Goal: Task Accomplishment & Management: Complete application form

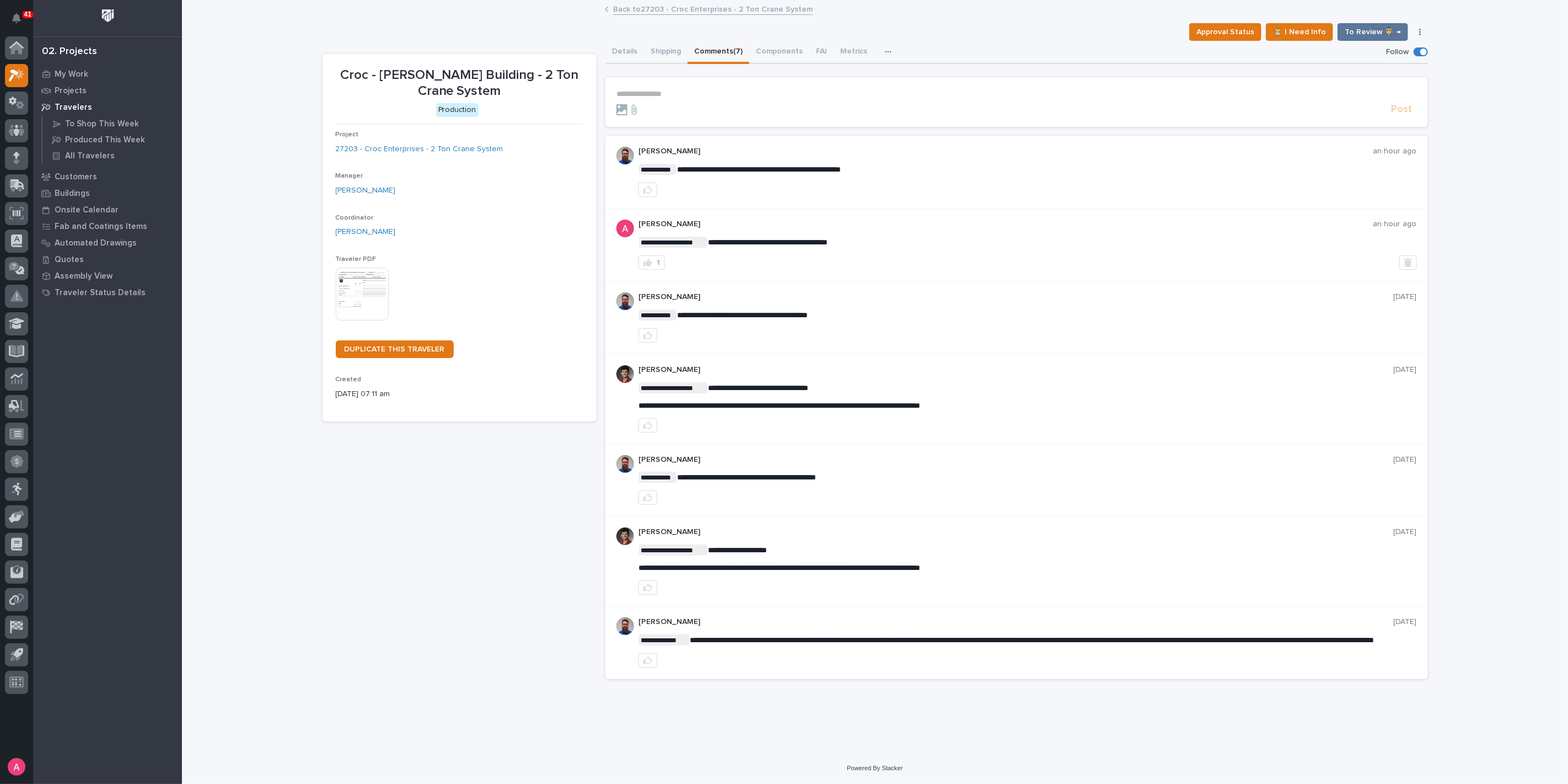
click at [632, 9] on link "Back to 27203 - Croc Enterprises - 2 Ton Crane System" at bounding box center [713, 8] width 200 height 12
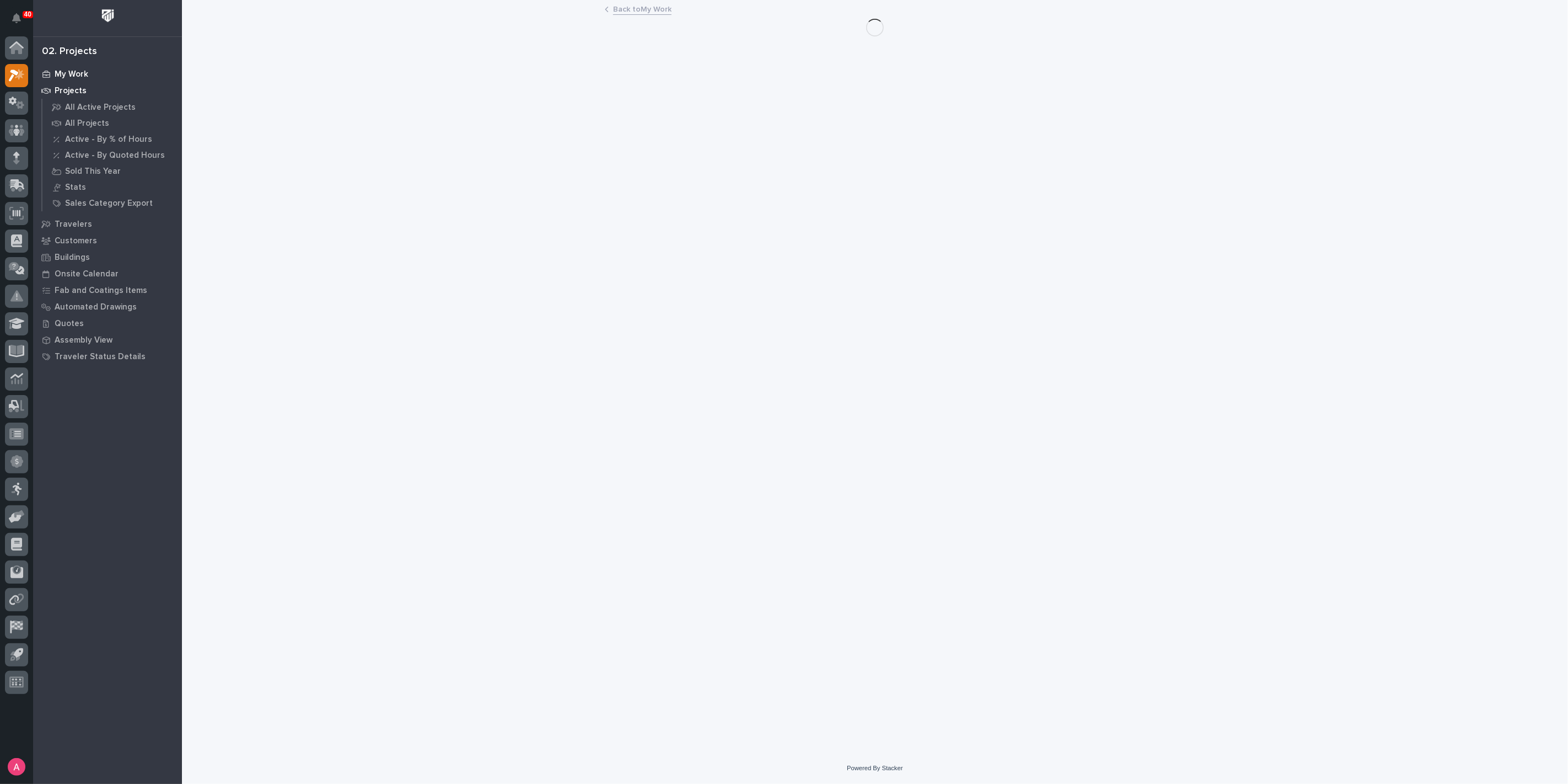
click at [65, 73] on p "My Work" at bounding box center [70, 74] width 33 height 10
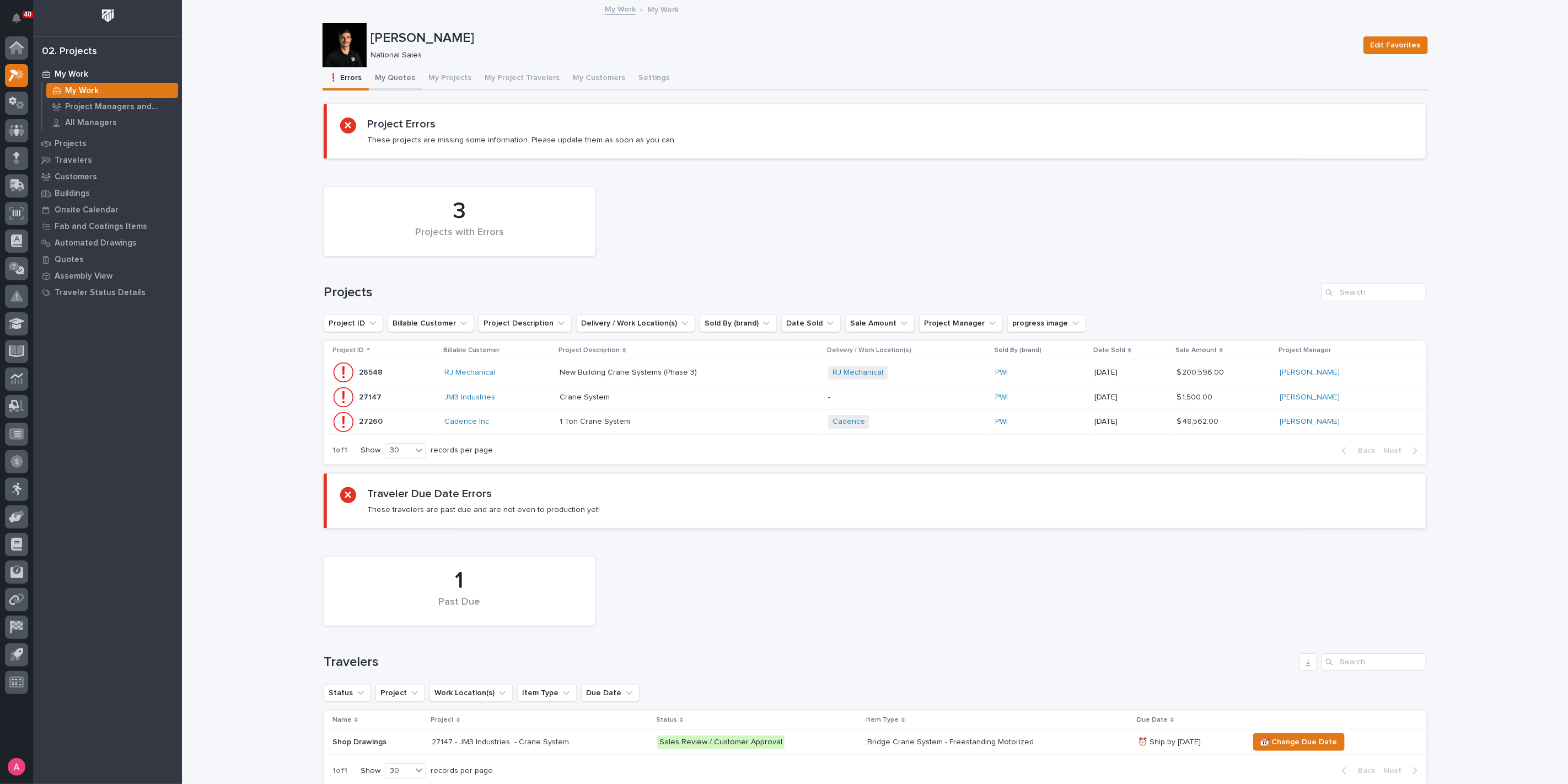
click at [398, 75] on button "My Quotes" at bounding box center [396, 79] width 53 height 23
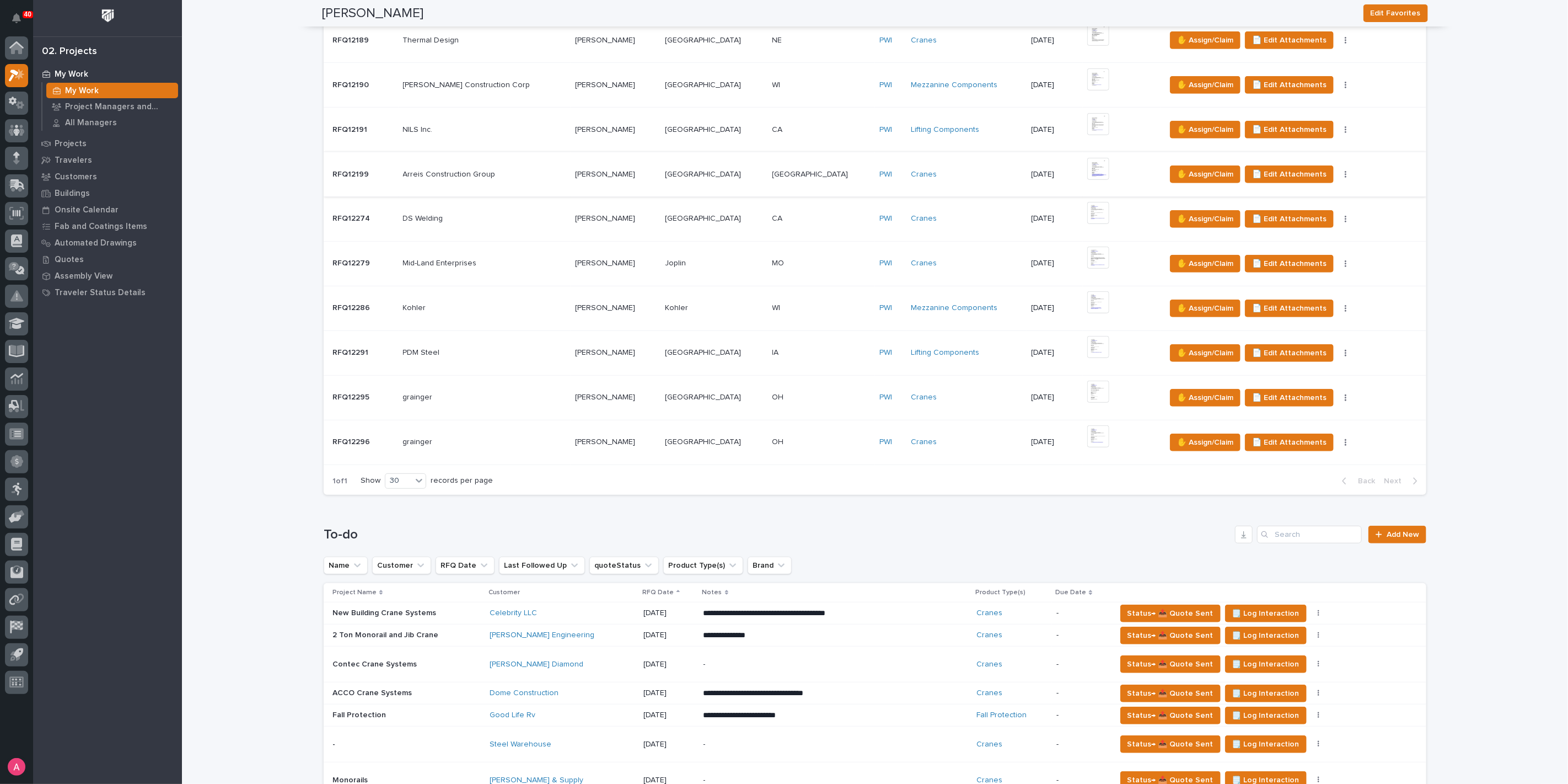
scroll to position [735, 0]
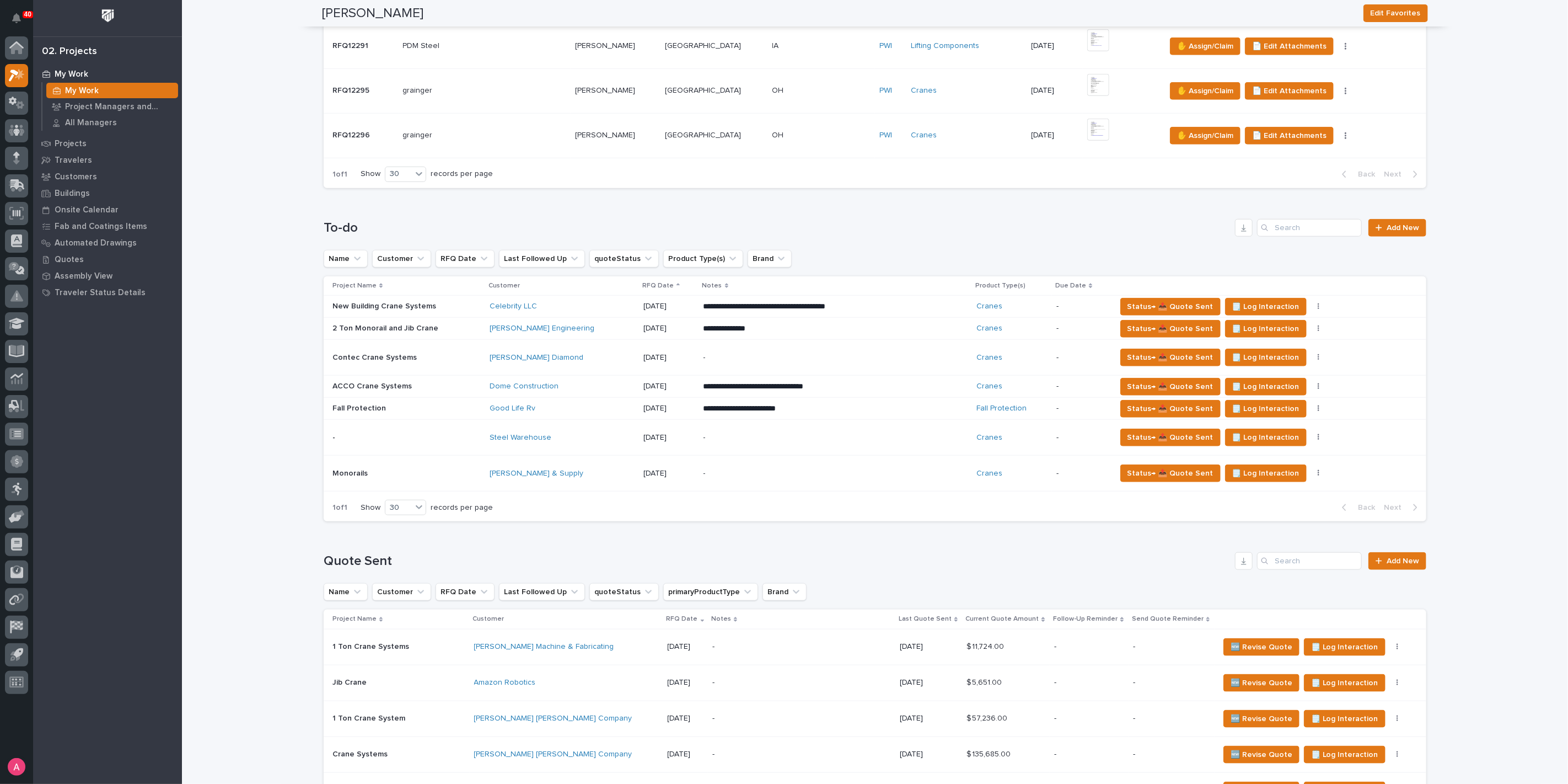
click at [851, 389] on p "**********" at bounding box center [800, 387] width 193 height 11
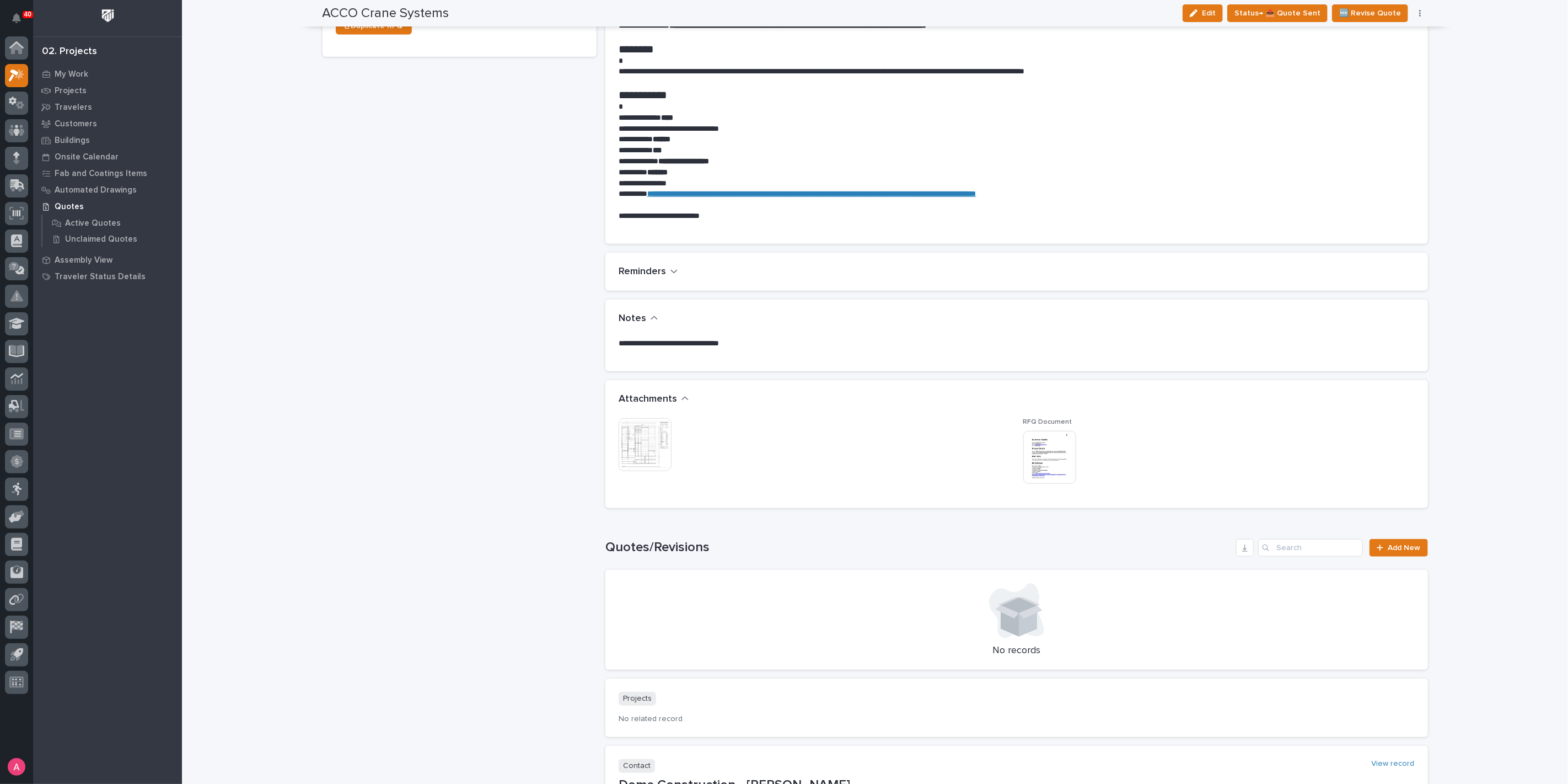
scroll to position [552, 0]
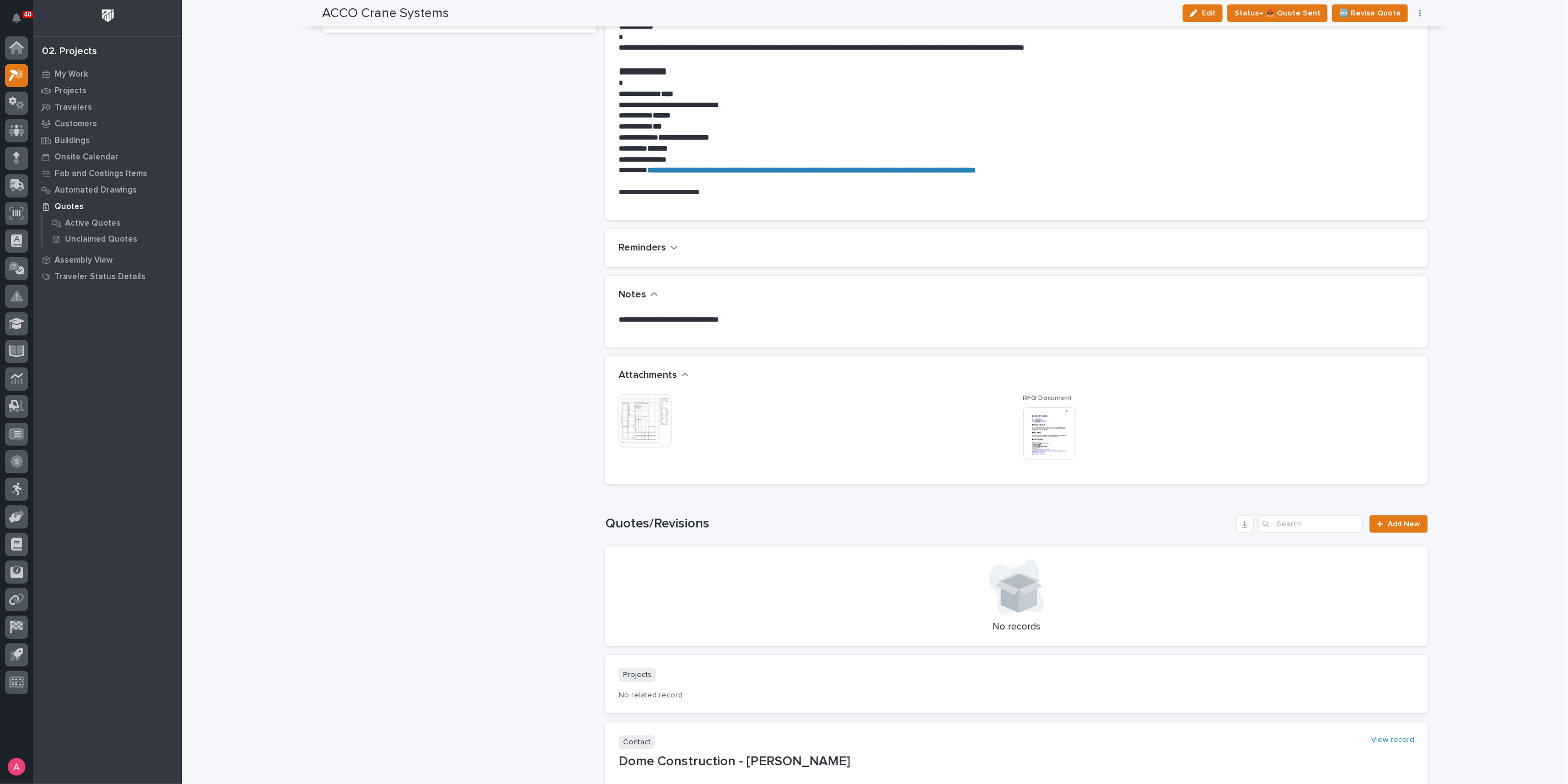
click at [647, 440] on img at bounding box center [646, 421] width 53 height 53
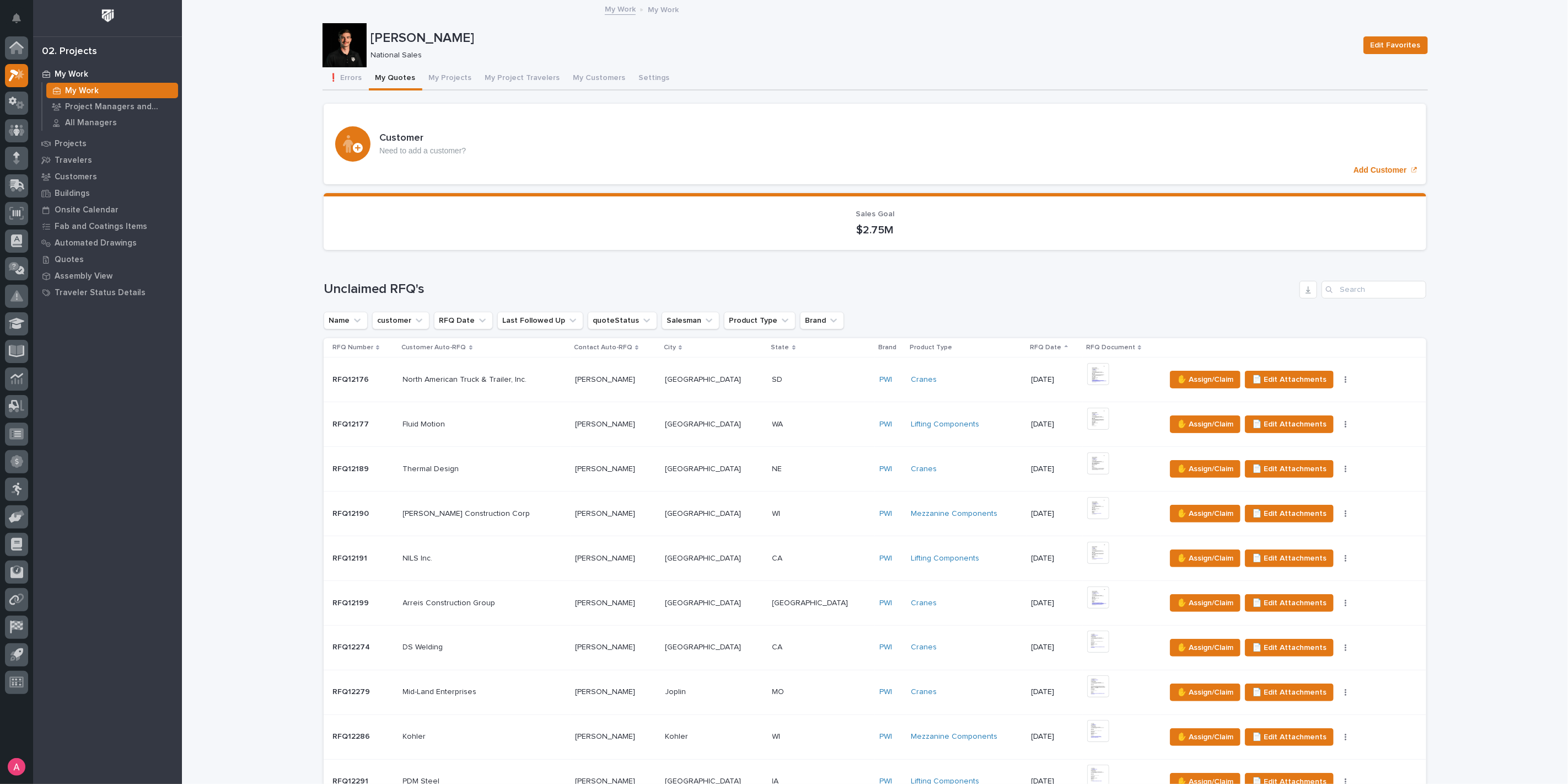
click at [1558, 12] on div "My Work My Work" at bounding box center [875, 10] width 1386 height 15
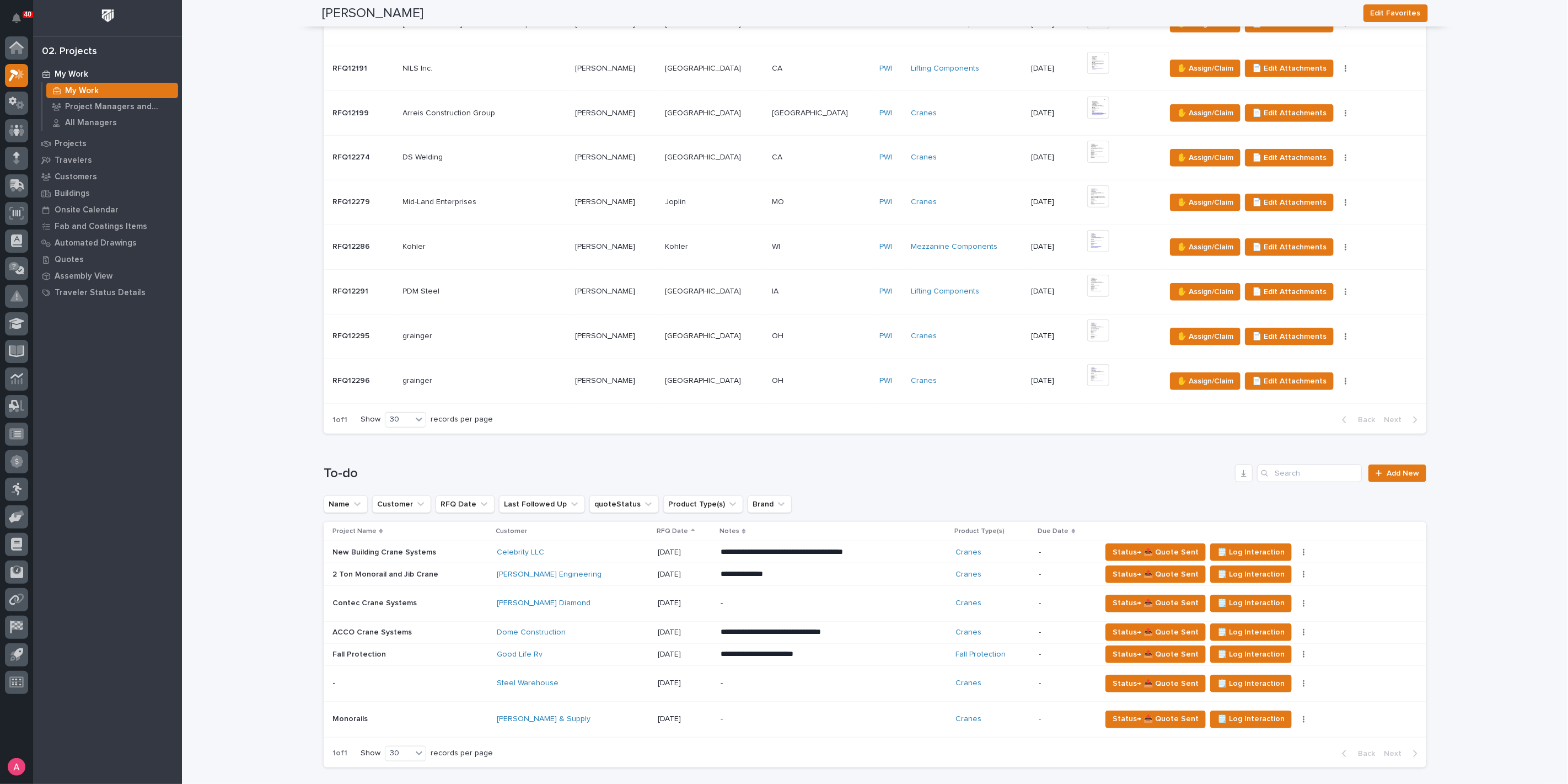
scroll to position [675, 0]
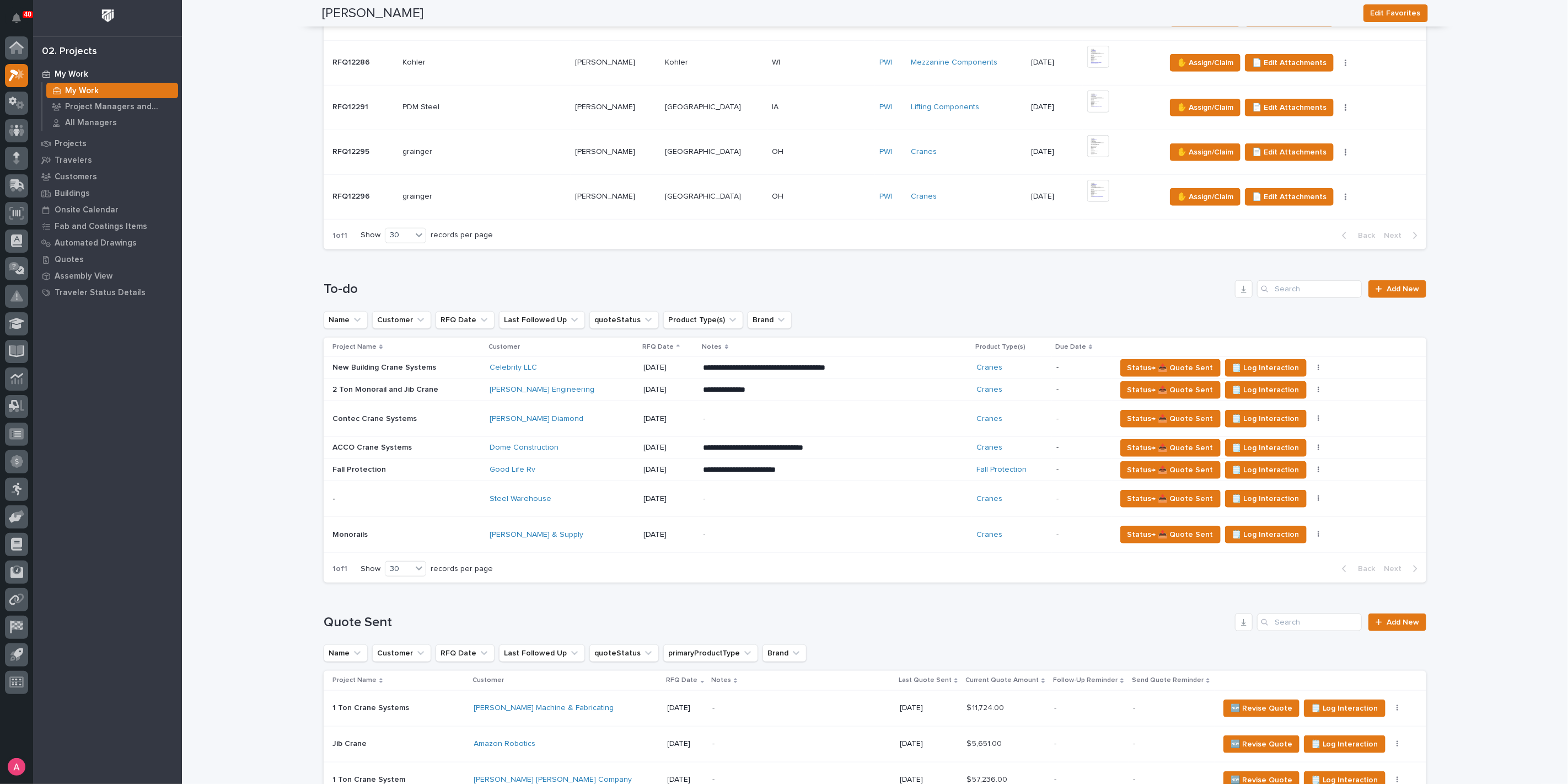
click at [75, 75] on p "My Work" at bounding box center [70, 74] width 33 height 10
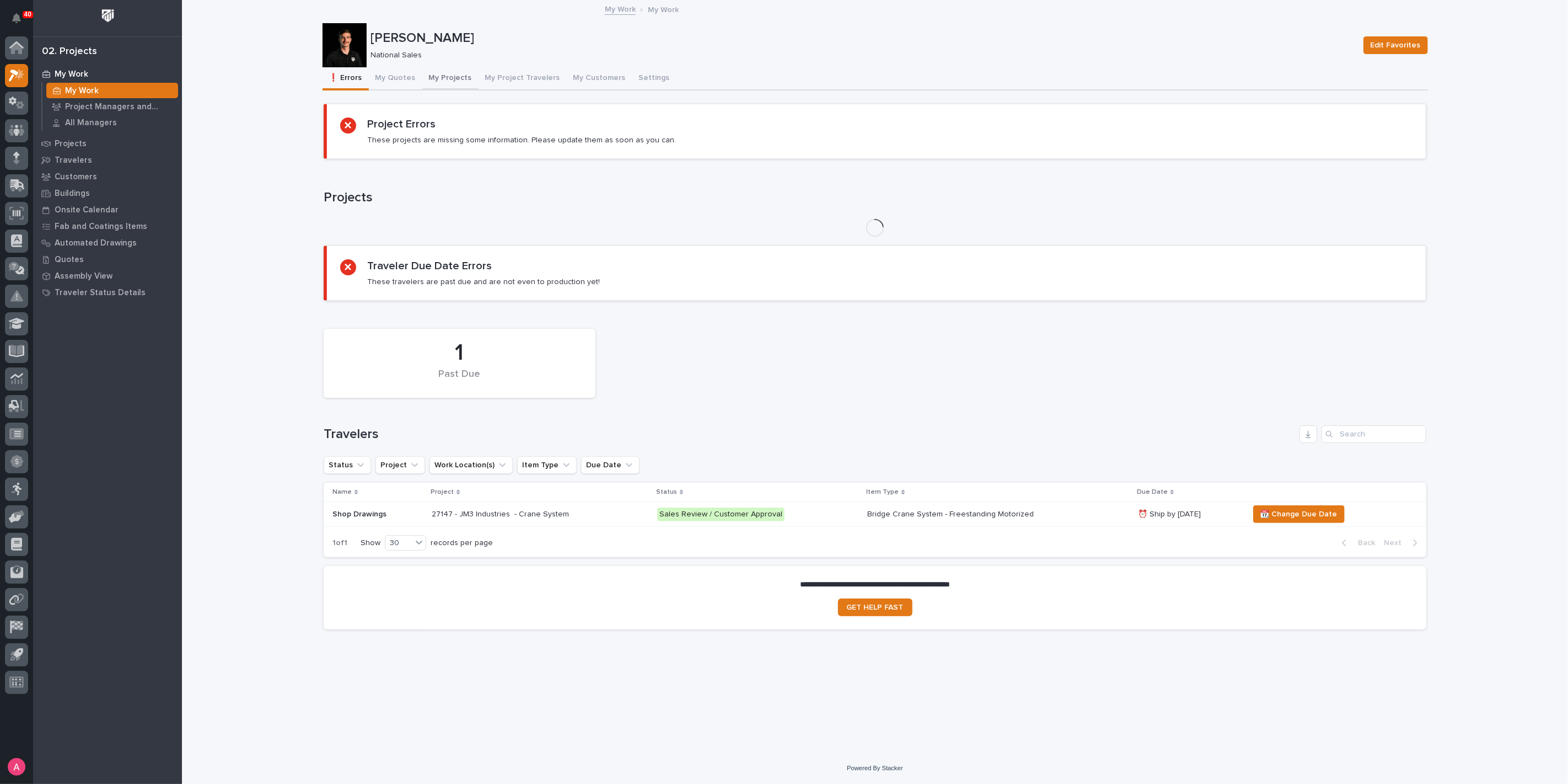
click at [442, 78] on button "My Projects" at bounding box center [450, 79] width 56 height 23
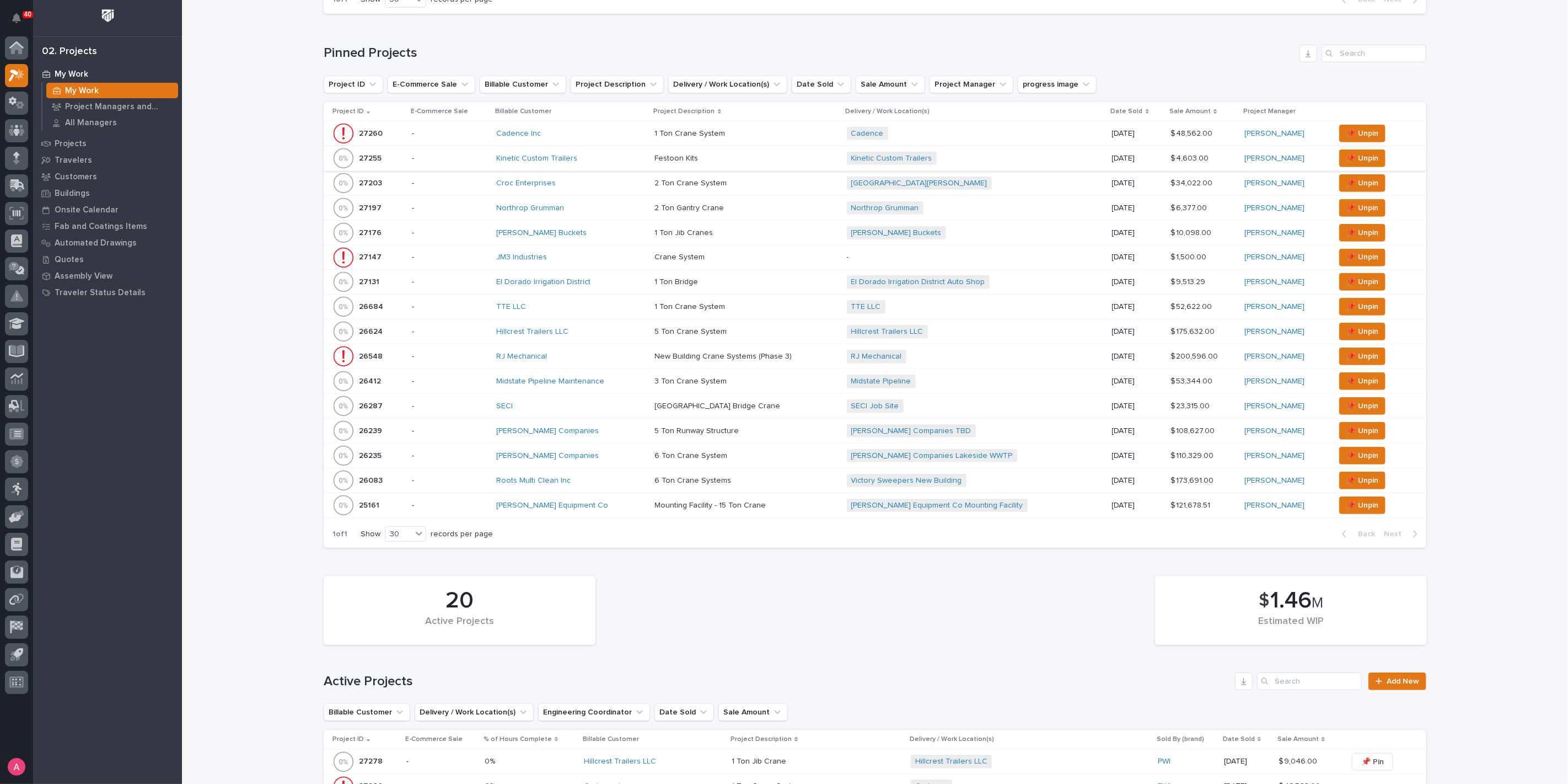
scroll to position [490, 0]
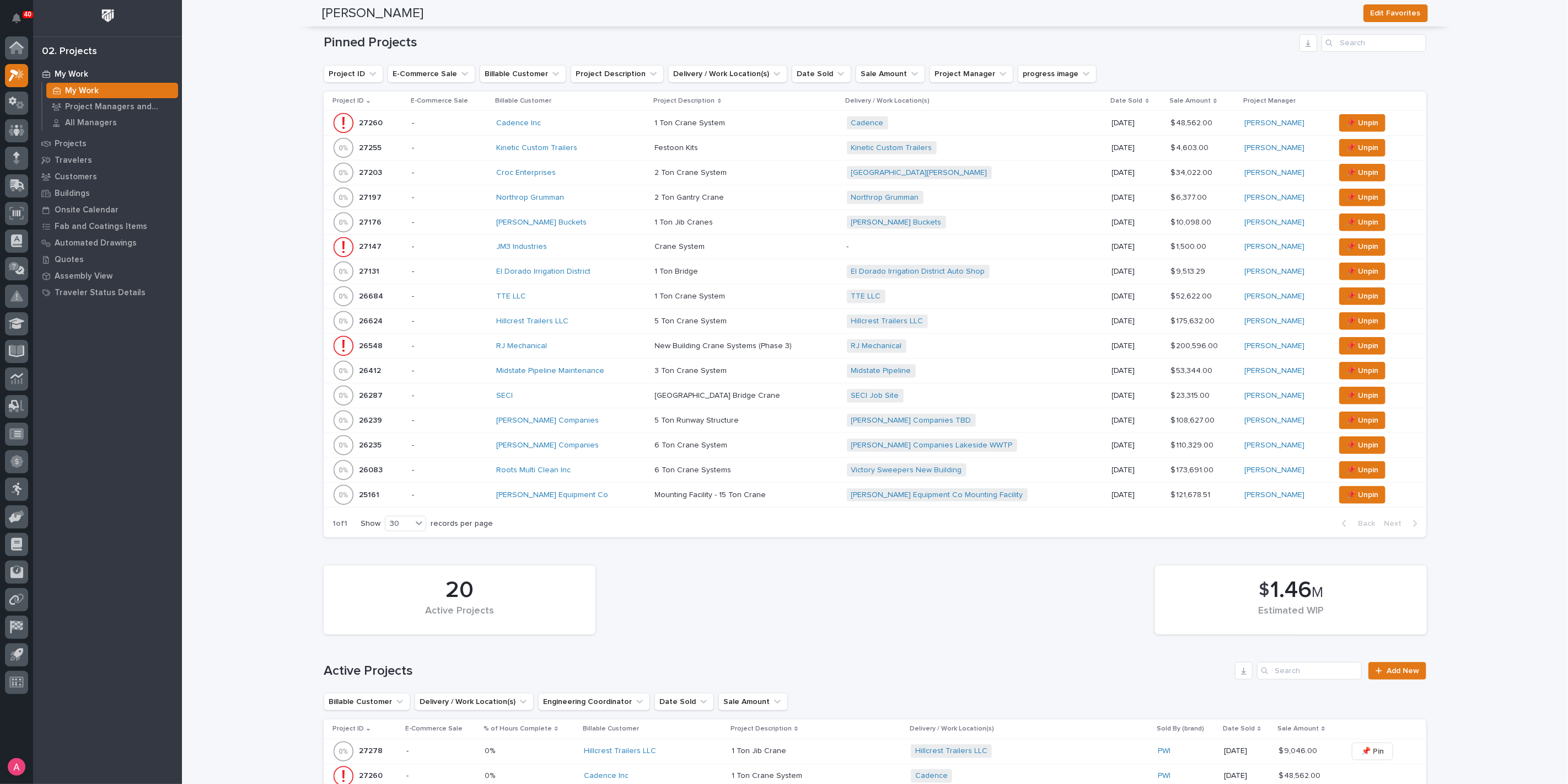
click at [565, 294] on div "TTE LLC" at bounding box center [571, 297] width 150 height 10
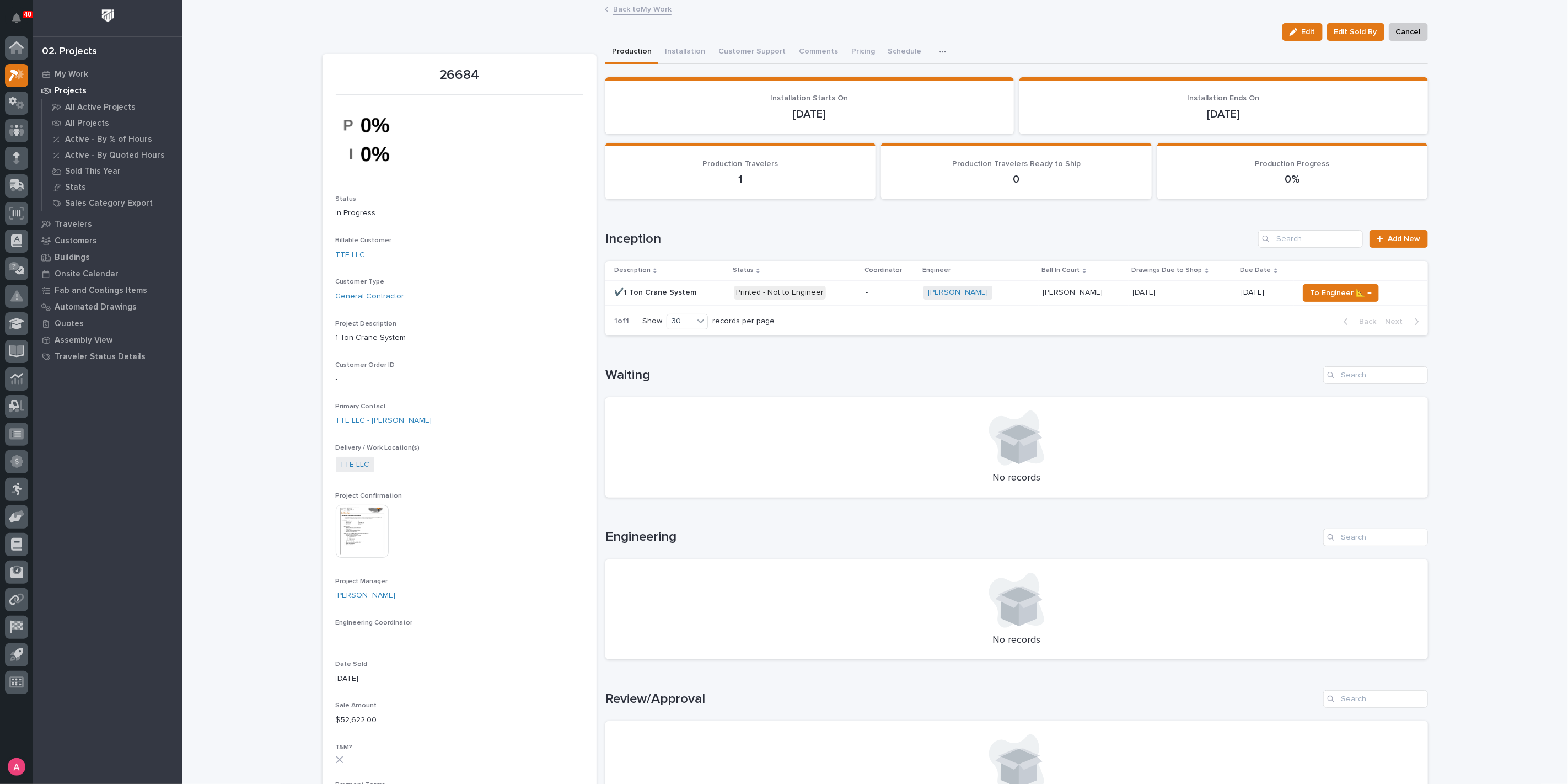
click at [872, 295] on p "-" at bounding box center [891, 293] width 49 height 10
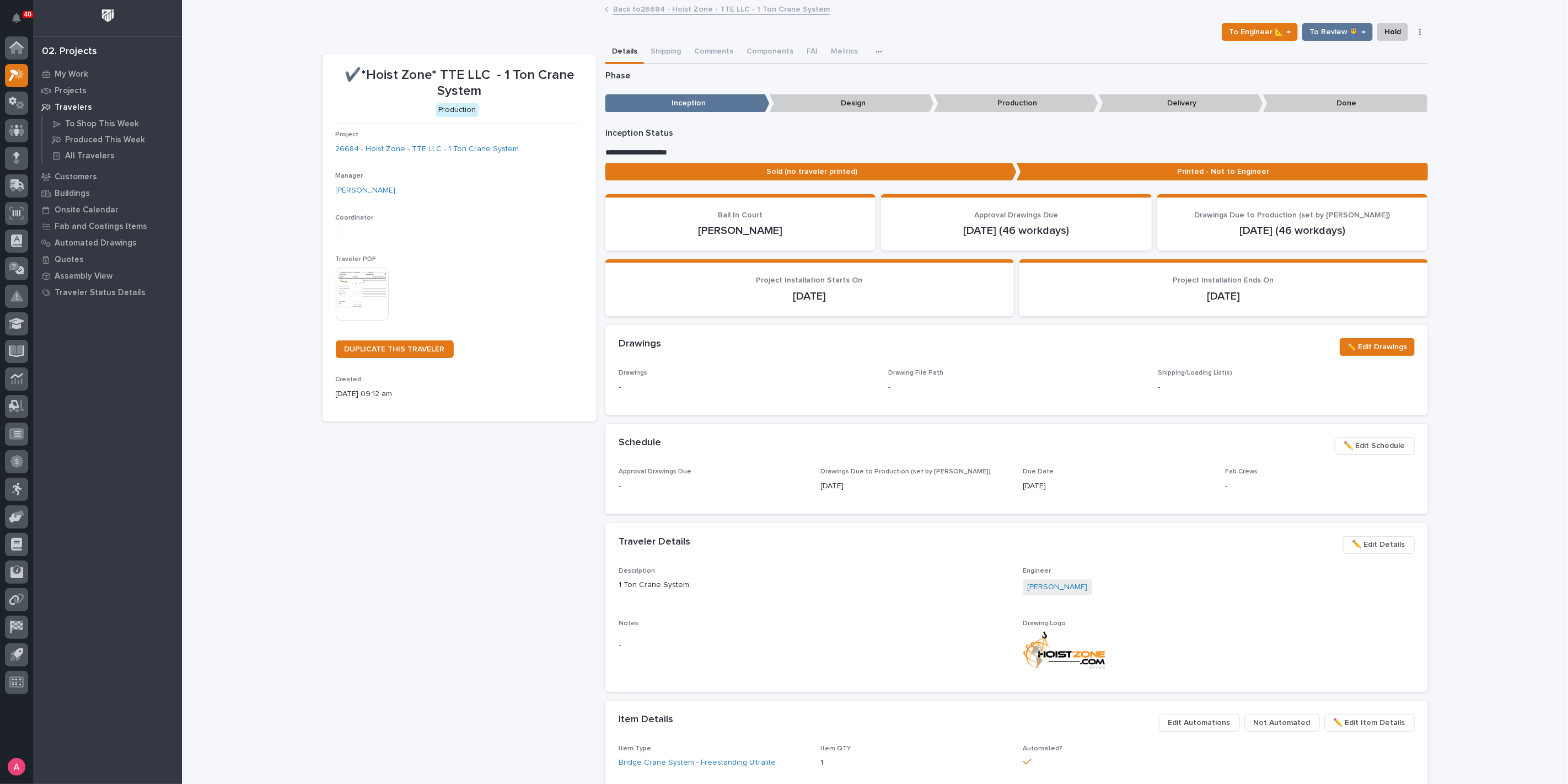
click at [245, 330] on div "Loading... Saving… Loading... Saving… ✔️*Hoist Zone* TTE LLC - 1 Ton Crane Syst…" at bounding box center [875, 623] width 1386 height 1245
click at [637, 12] on link "Back to 26684 - Hoist Zone - TTE LLC - 1 Ton Crane System" at bounding box center [722, 8] width 217 height 12
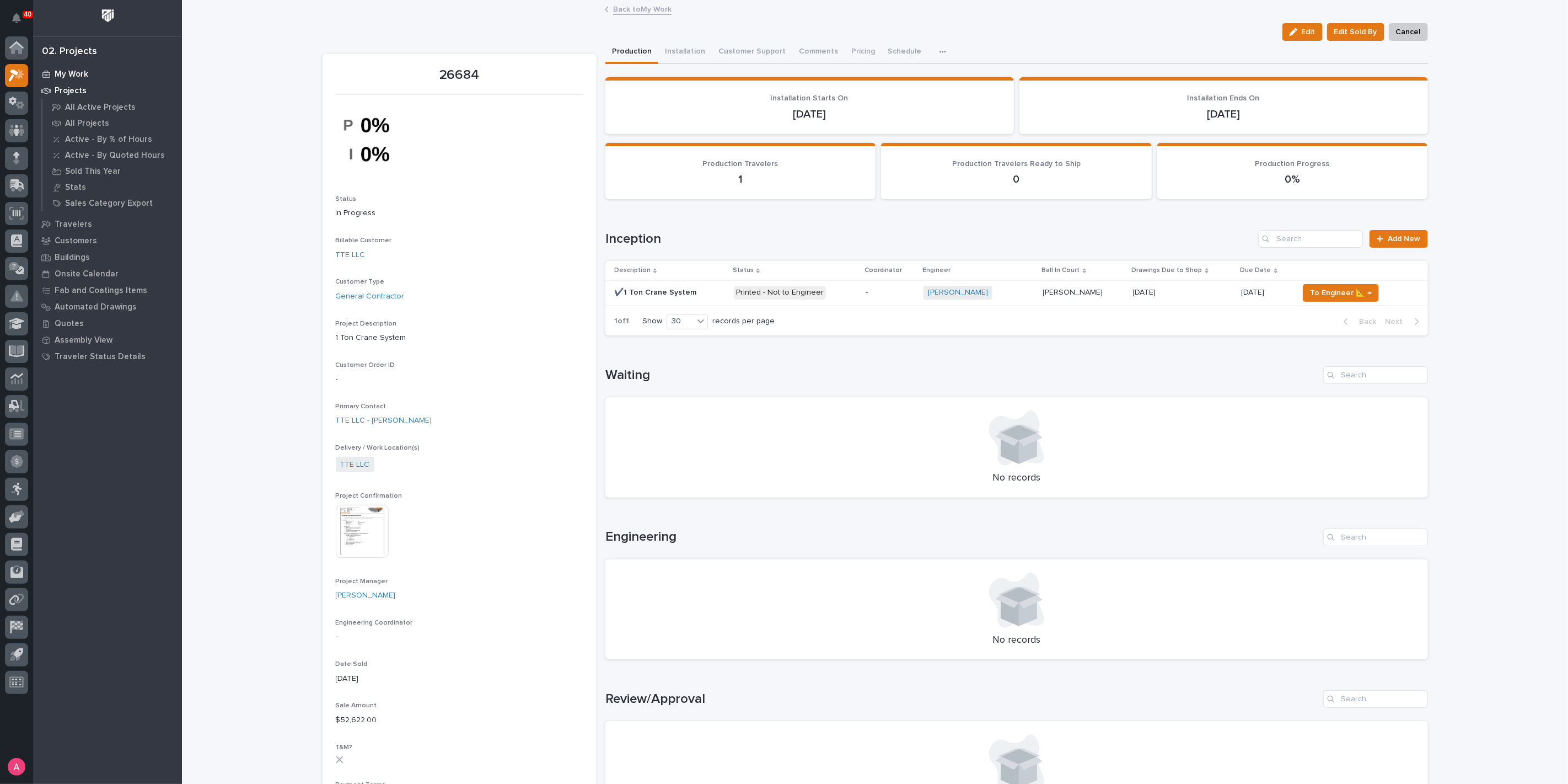
click at [77, 75] on p "My Work" at bounding box center [70, 74] width 33 height 10
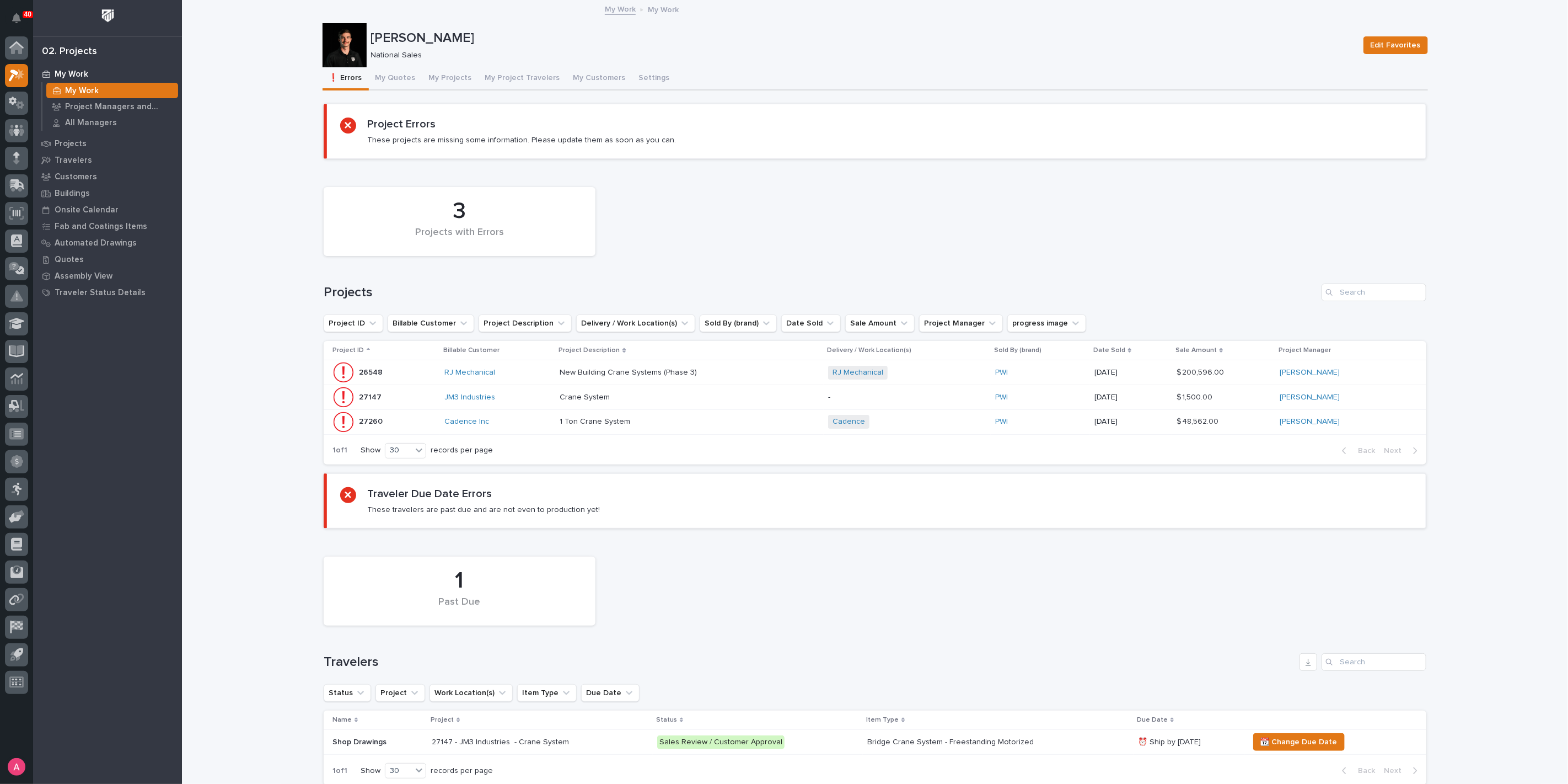
click at [678, 424] on p at bounding box center [656, 421] width 193 height 10
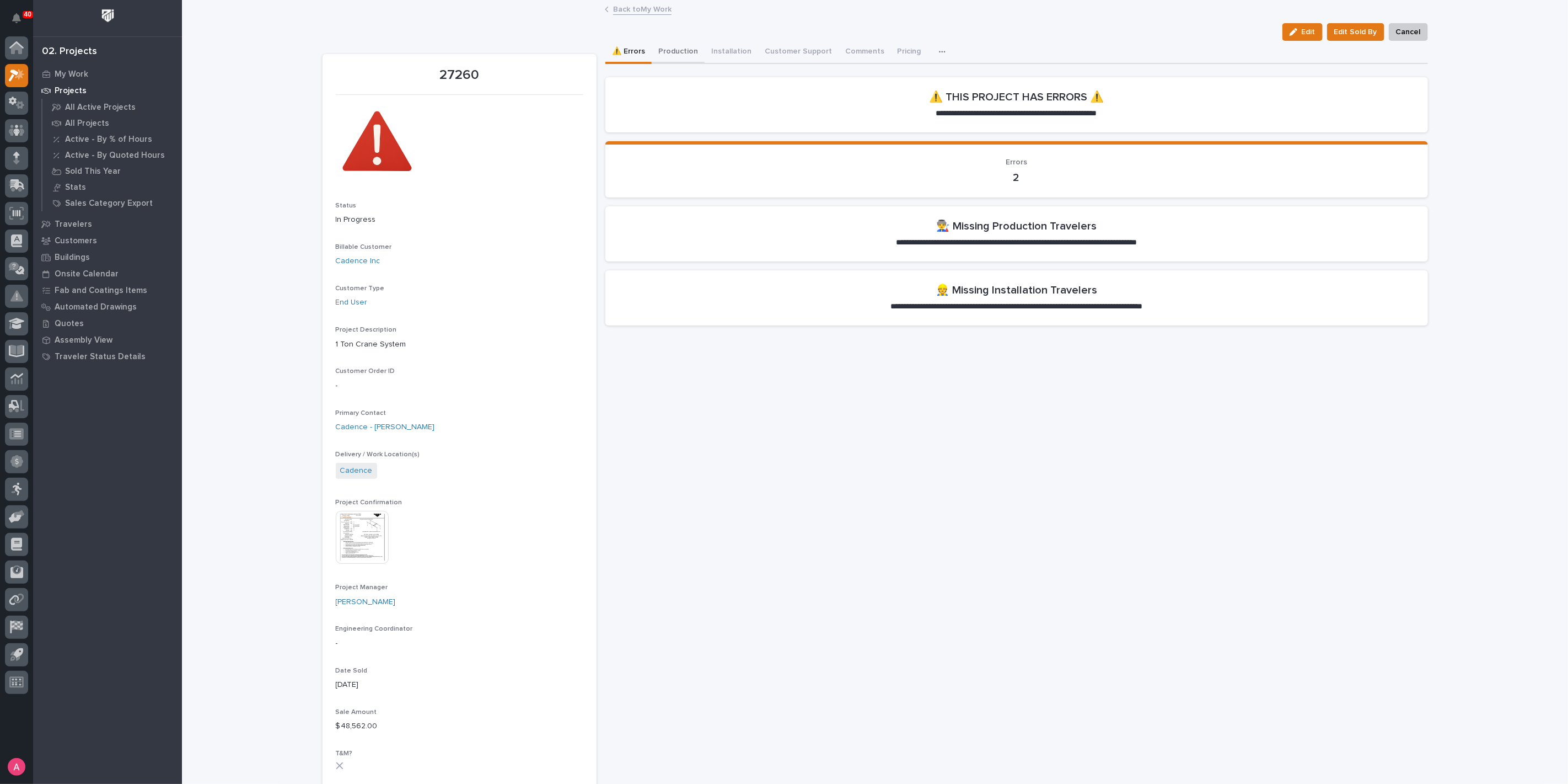
click at [679, 53] on button "Production" at bounding box center [679, 52] width 53 height 23
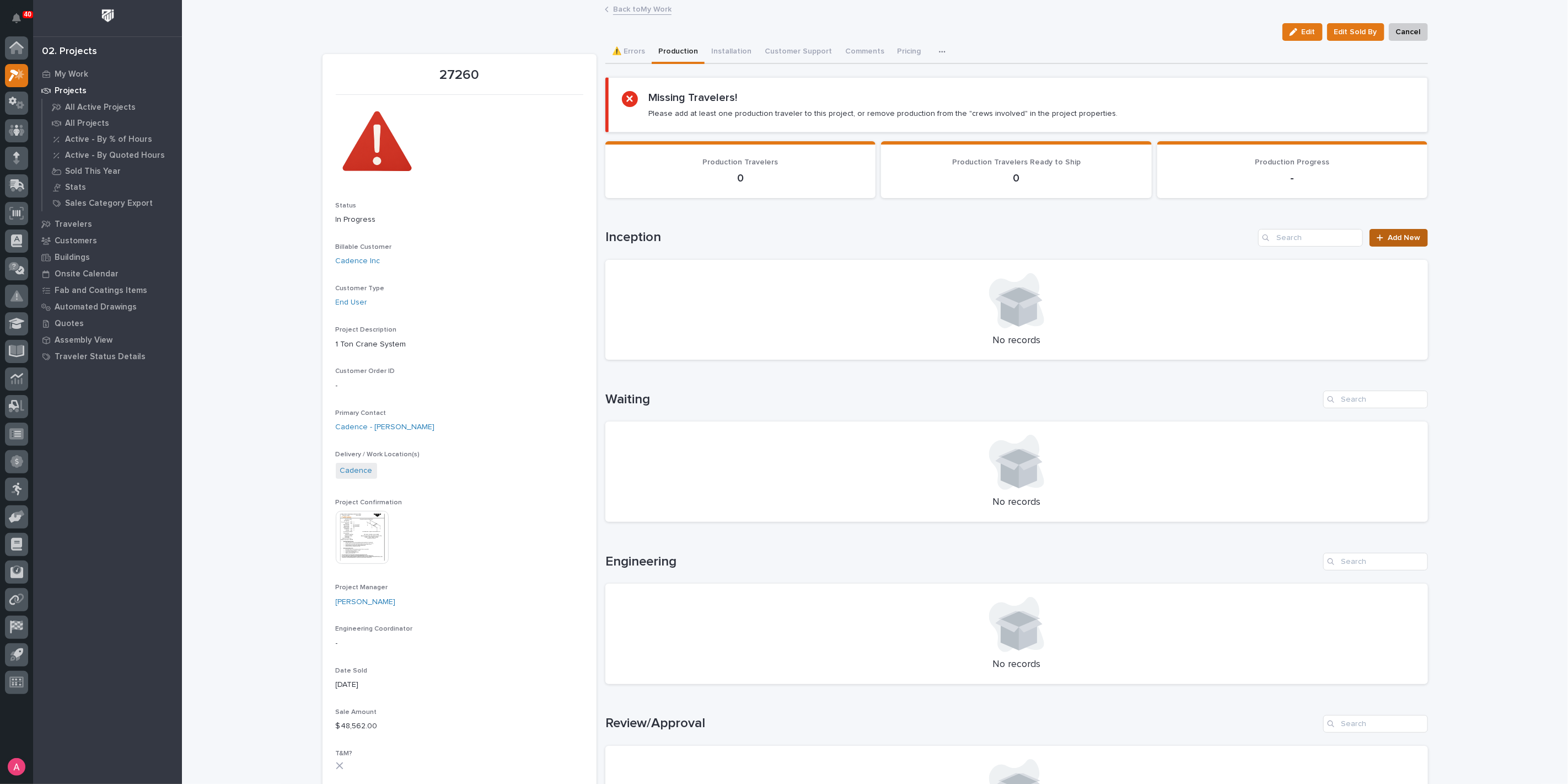
click at [1392, 236] on span "Add New" at bounding box center [1404, 238] width 32 height 8
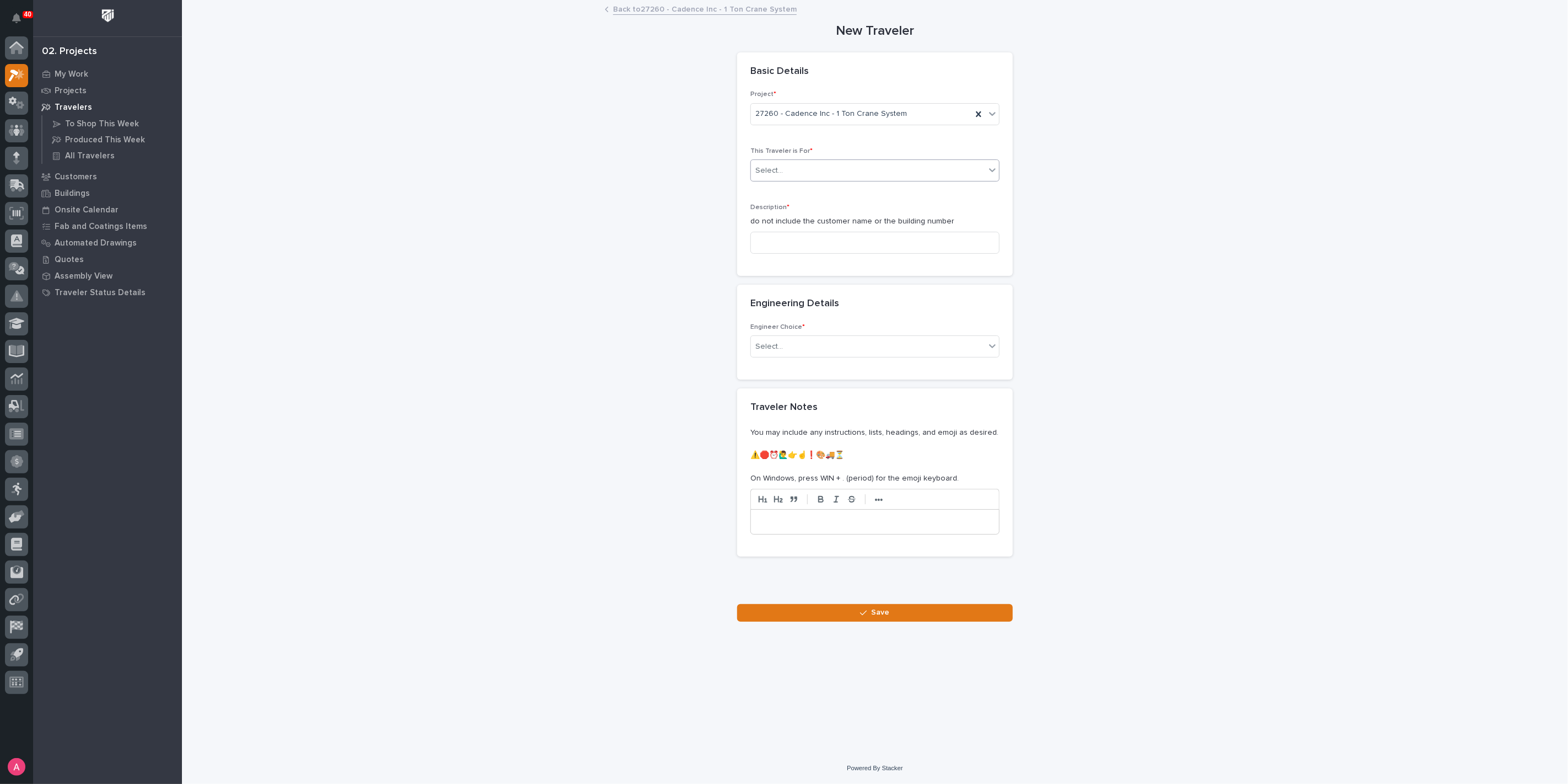
click at [787, 163] on div "Select..." at bounding box center [868, 170] width 234 height 18
click at [803, 192] on div "Production" at bounding box center [875, 191] width 248 height 19
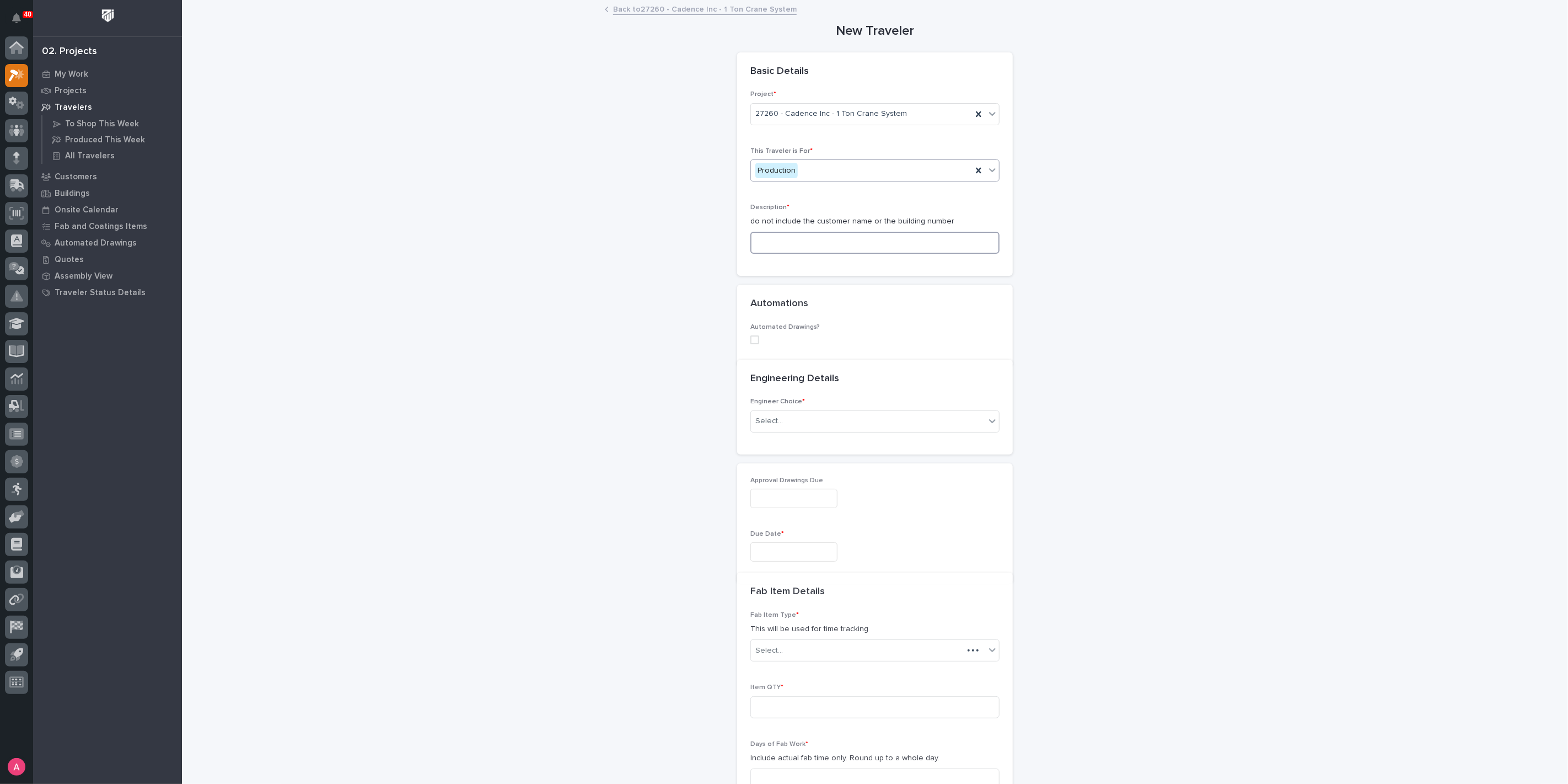
click at [806, 242] on input at bounding box center [875, 243] width 249 height 22
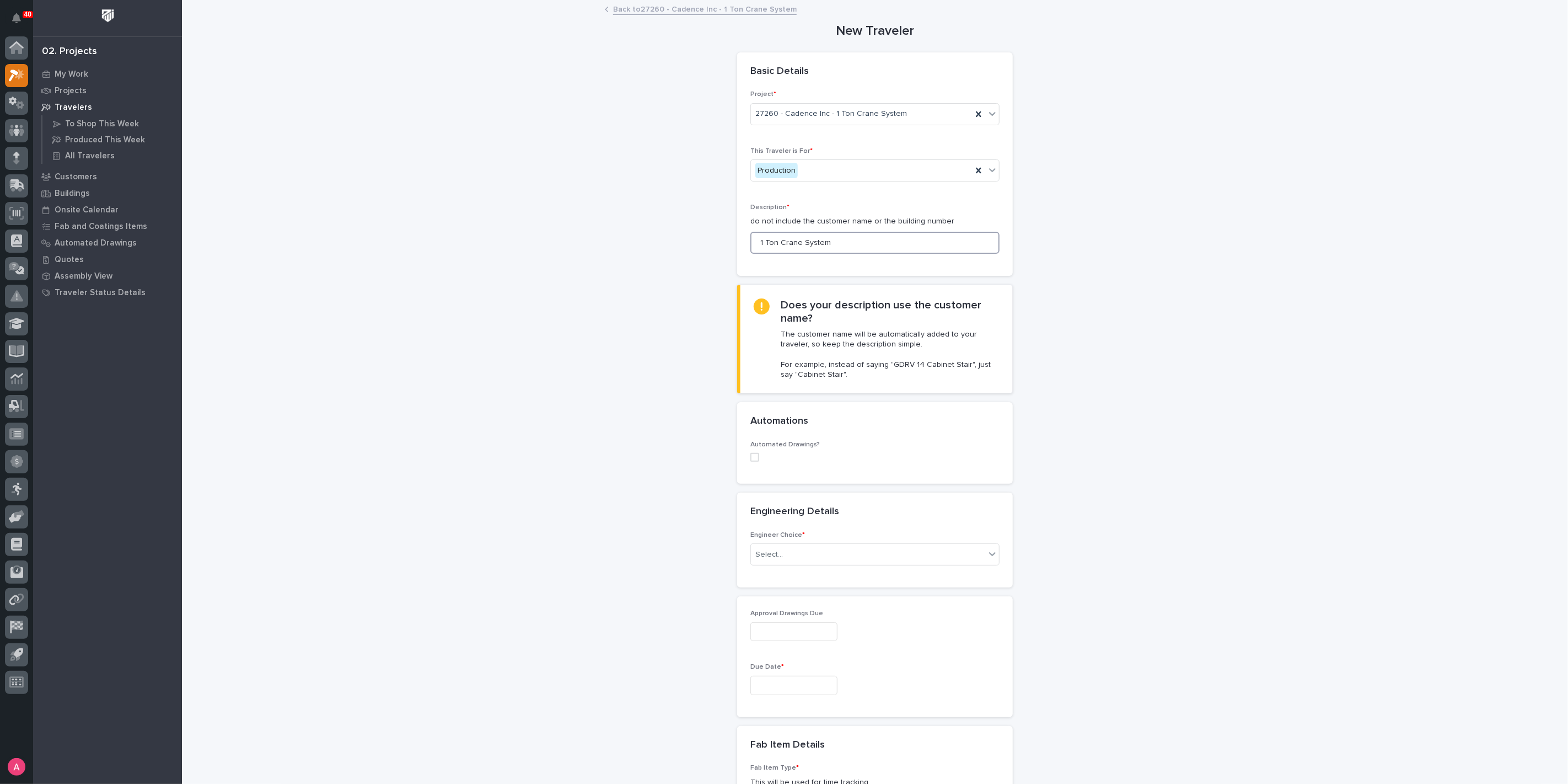
click at [750, 455] on span at bounding box center [754, 457] width 9 height 9
type input "1 Ton Crane System"
click at [802, 525] on div "Select..." at bounding box center [868, 529] width 234 height 18
paste input "*********"
type input "*********"
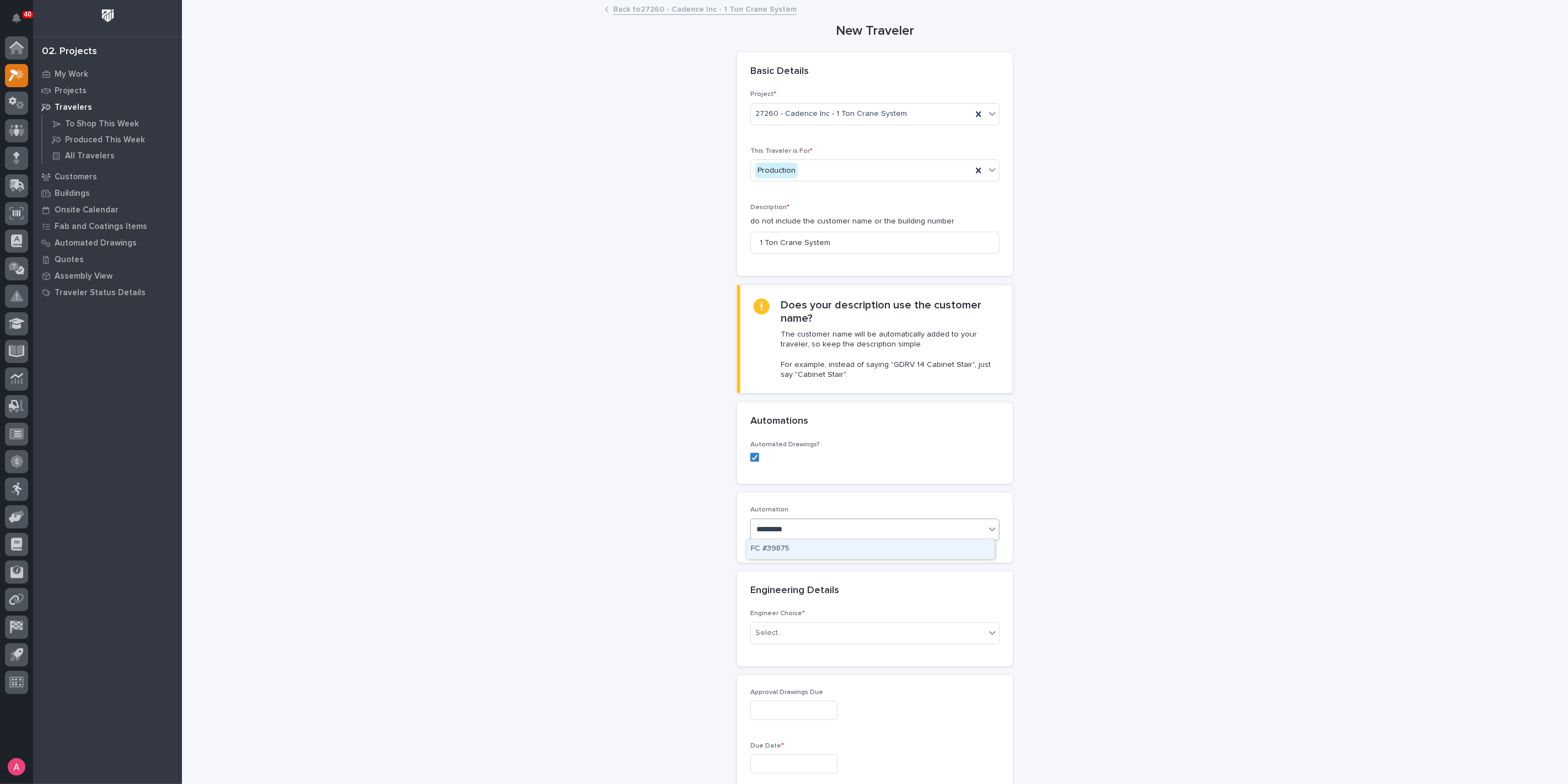
click at [809, 549] on div "FC #39875" at bounding box center [870, 549] width 248 height 19
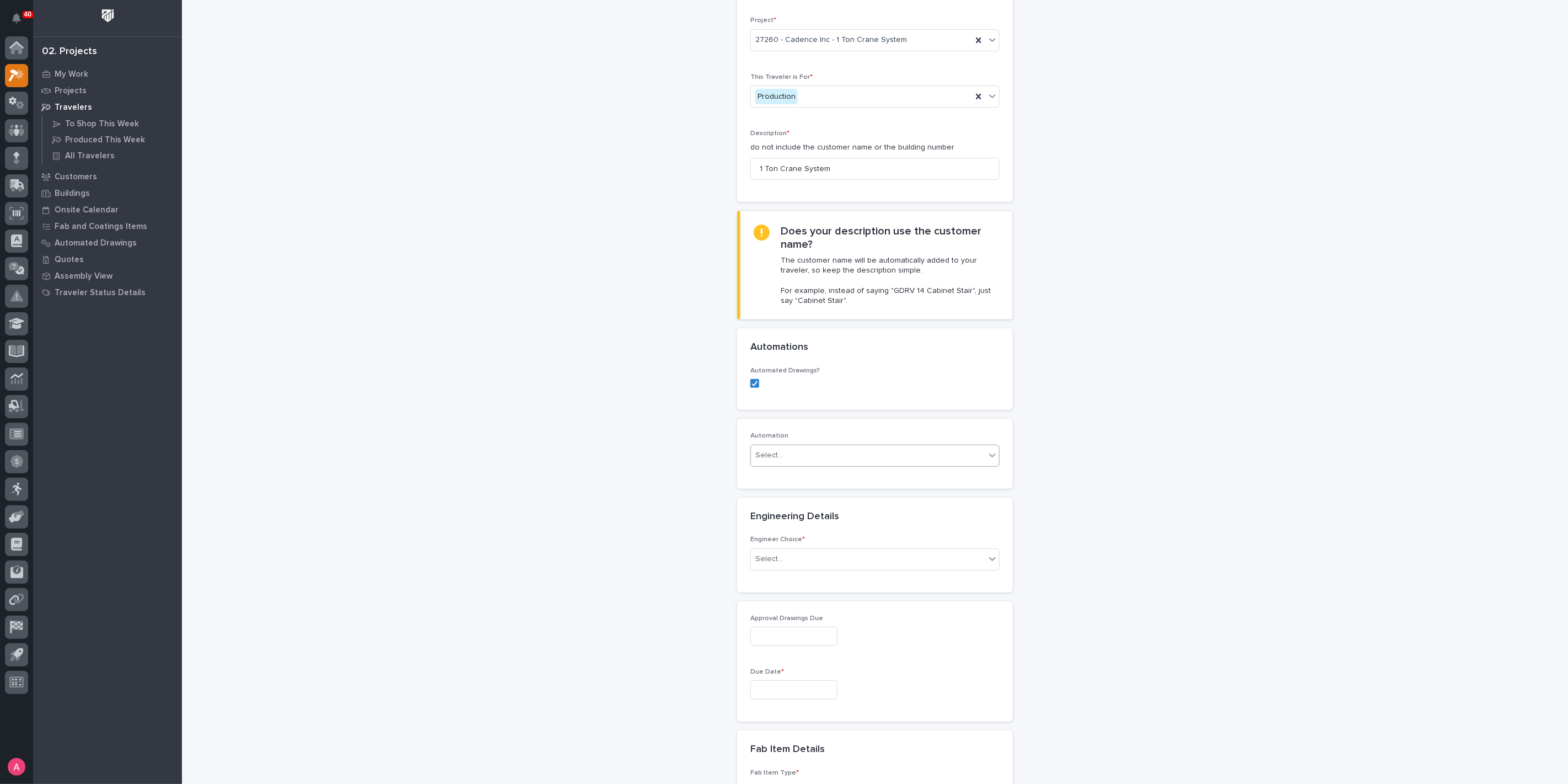
scroll to position [123, 0]
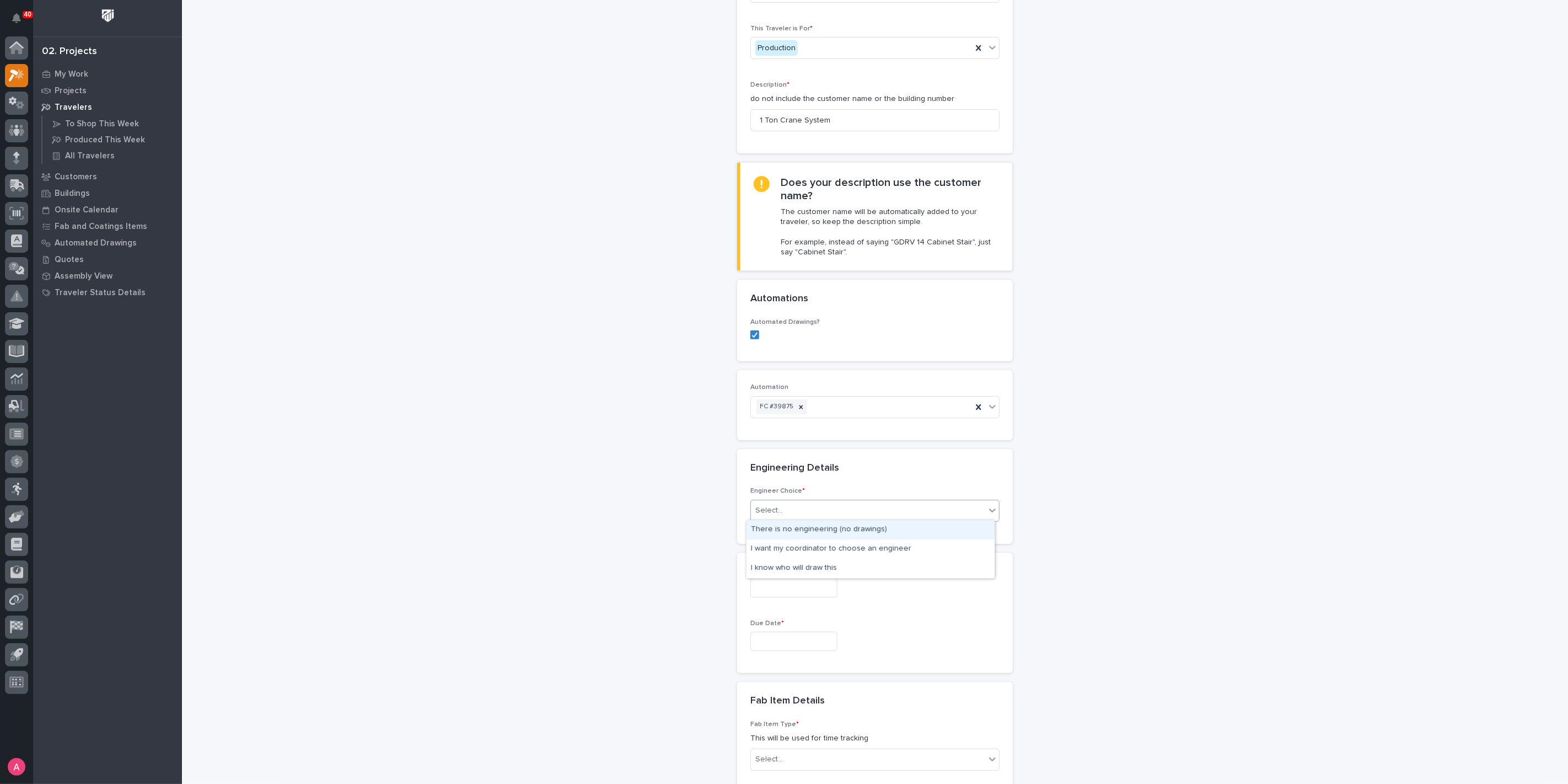
click at [804, 513] on div "Select..." at bounding box center [868, 510] width 234 height 18
drag, startPoint x: 798, startPoint y: 558, endPoint x: 795, endPoint y: 567, distance: 9.5
click at [795, 567] on div "I know who will draw this" at bounding box center [870, 568] width 248 height 19
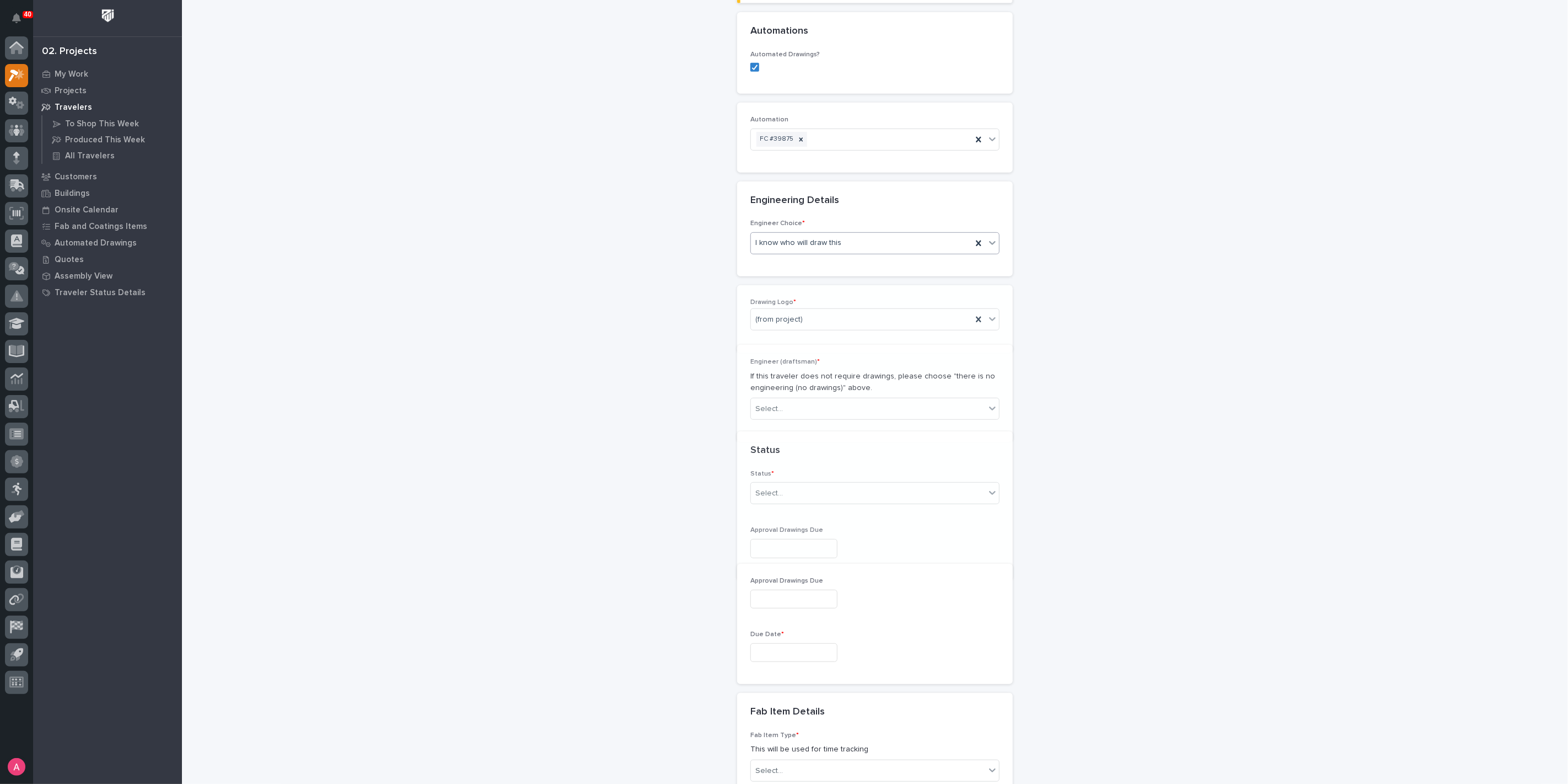
scroll to position [476, 0]
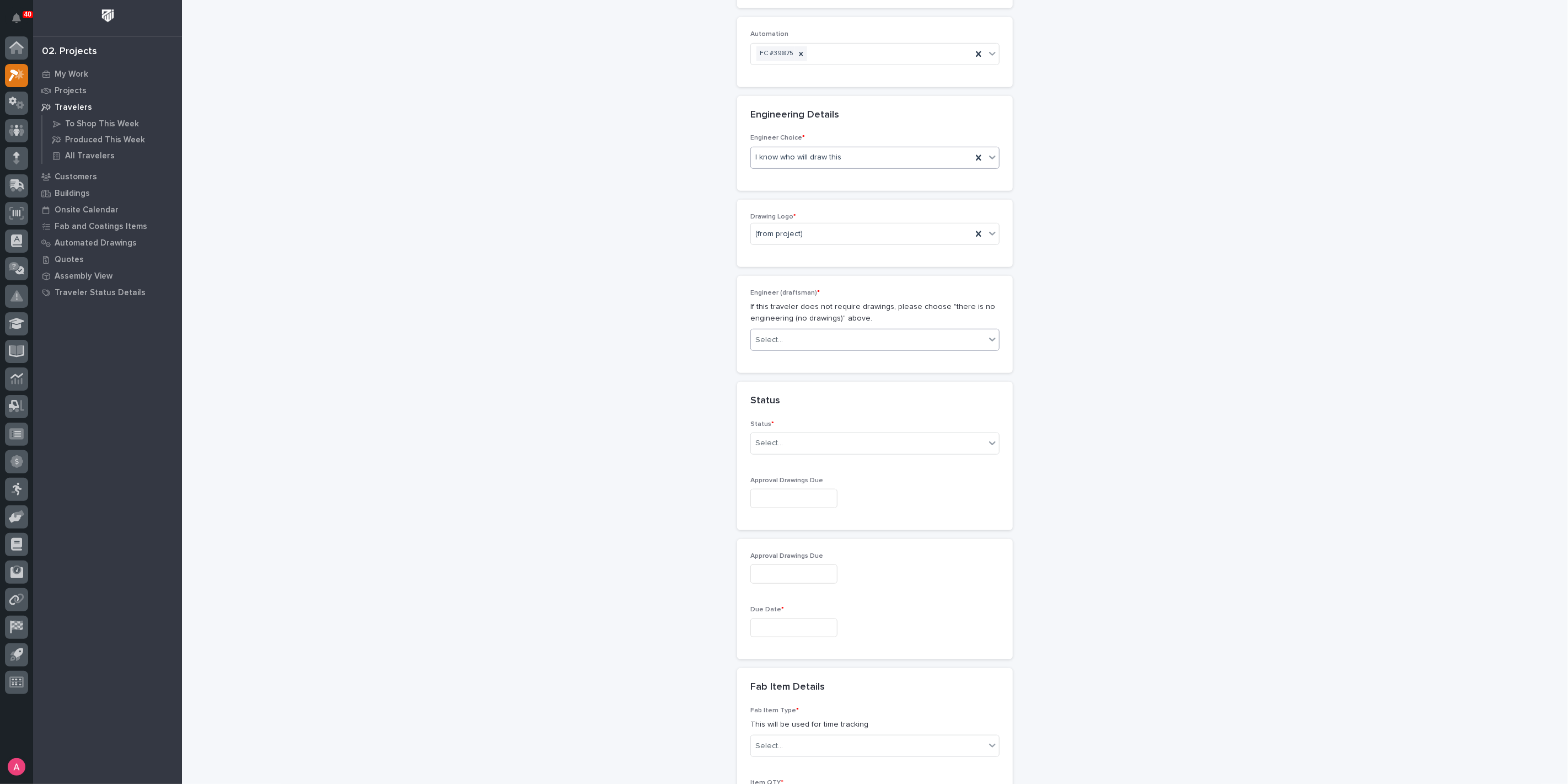
click at [801, 340] on div "Select..." at bounding box center [868, 340] width 234 height 18
click at [805, 374] on div "[PERSON_NAME]" at bounding box center [870, 378] width 248 height 19
click at [802, 441] on div "Select..." at bounding box center [868, 442] width 234 height 18
click at [806, 457] on div "Sold (no traveler printed)" at bounding box center [870, 462] width 248 height 19
click at [806, 501] on input "text" at bounding box center [794, 499] width 87 height 19
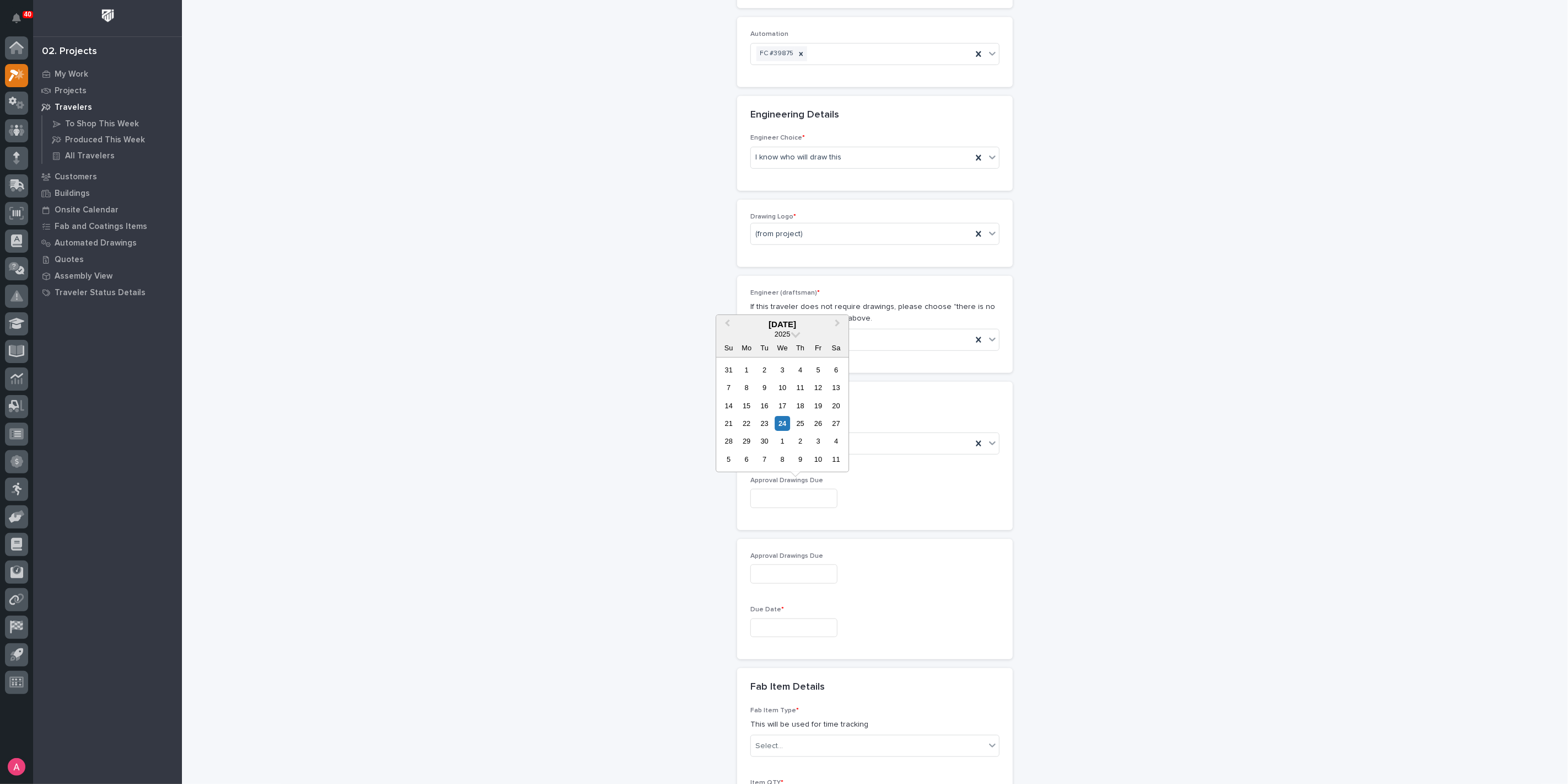
click at [813, 625] on input "text" at bounding box center [794, 628] width 87 height 19
click at [838, 451] on span "Next Month" at bounding box center [838, 453] width 0 height 14
click at [744, 500] on div "1" at bounding box center [747, 499] width 15 height 15
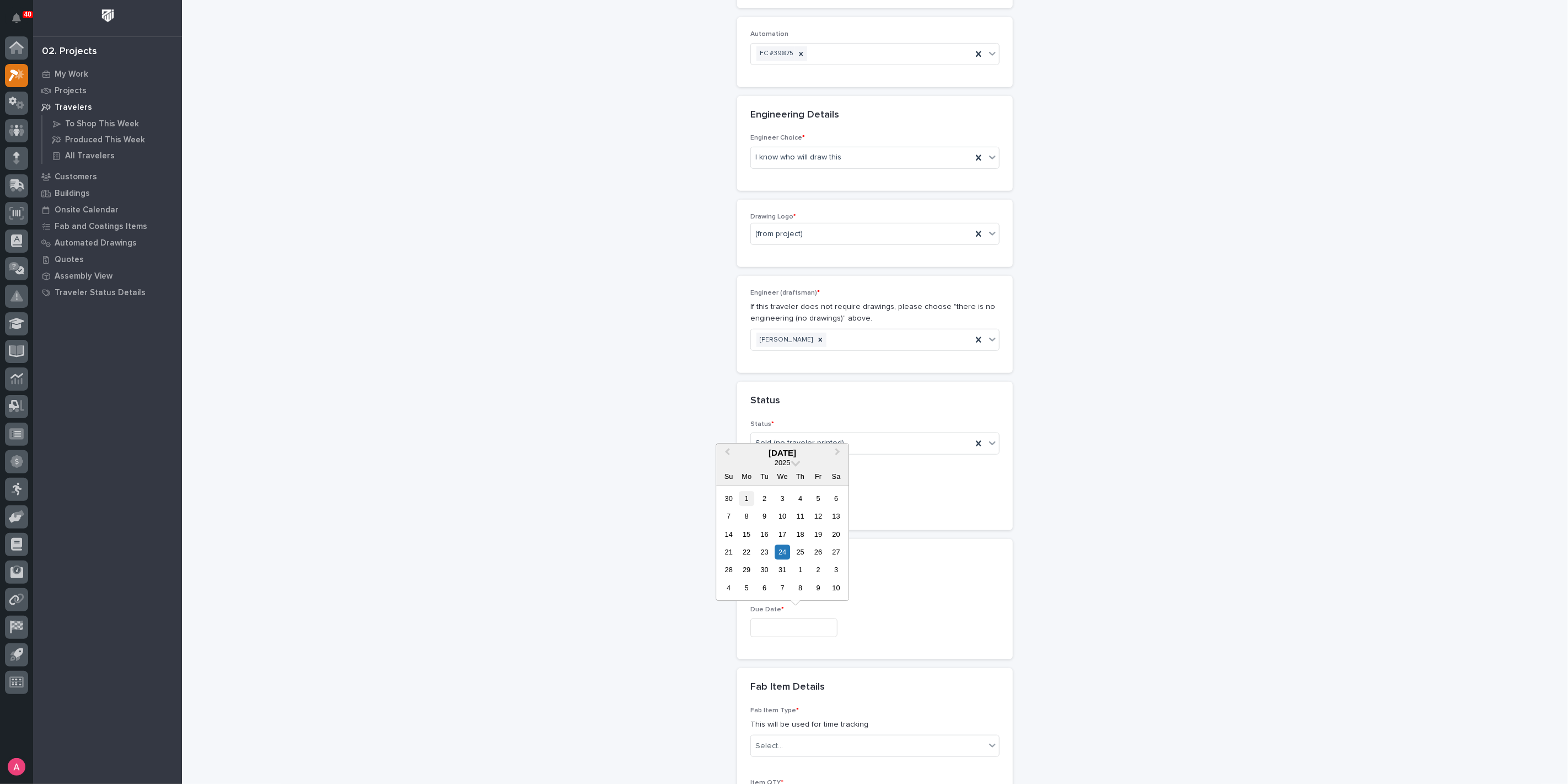
type input "**********"
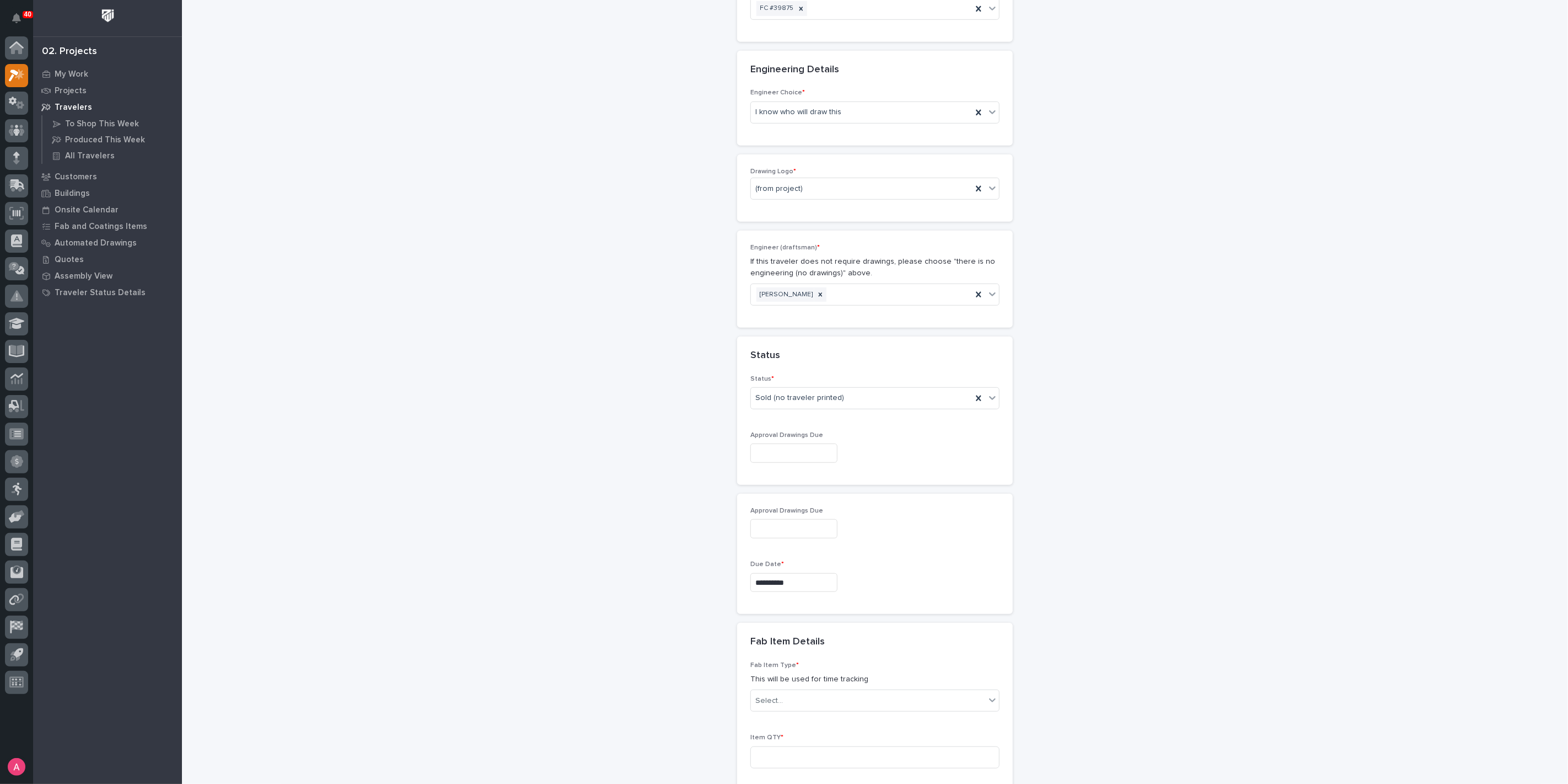
scroll to position [659, 0]
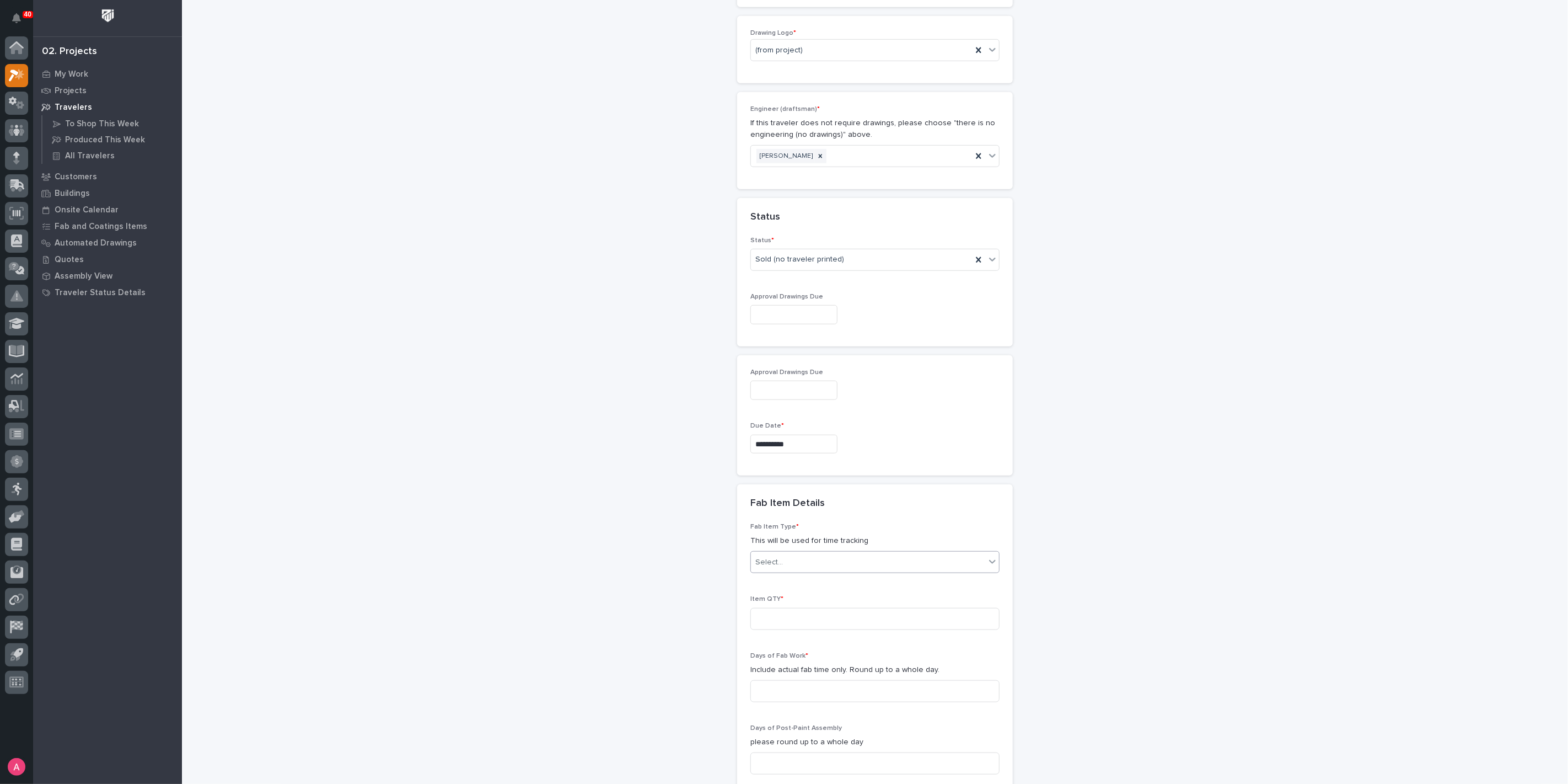
click at [802, 559] on div "Select..." at bounding box center [868, 562] width 234 height 18
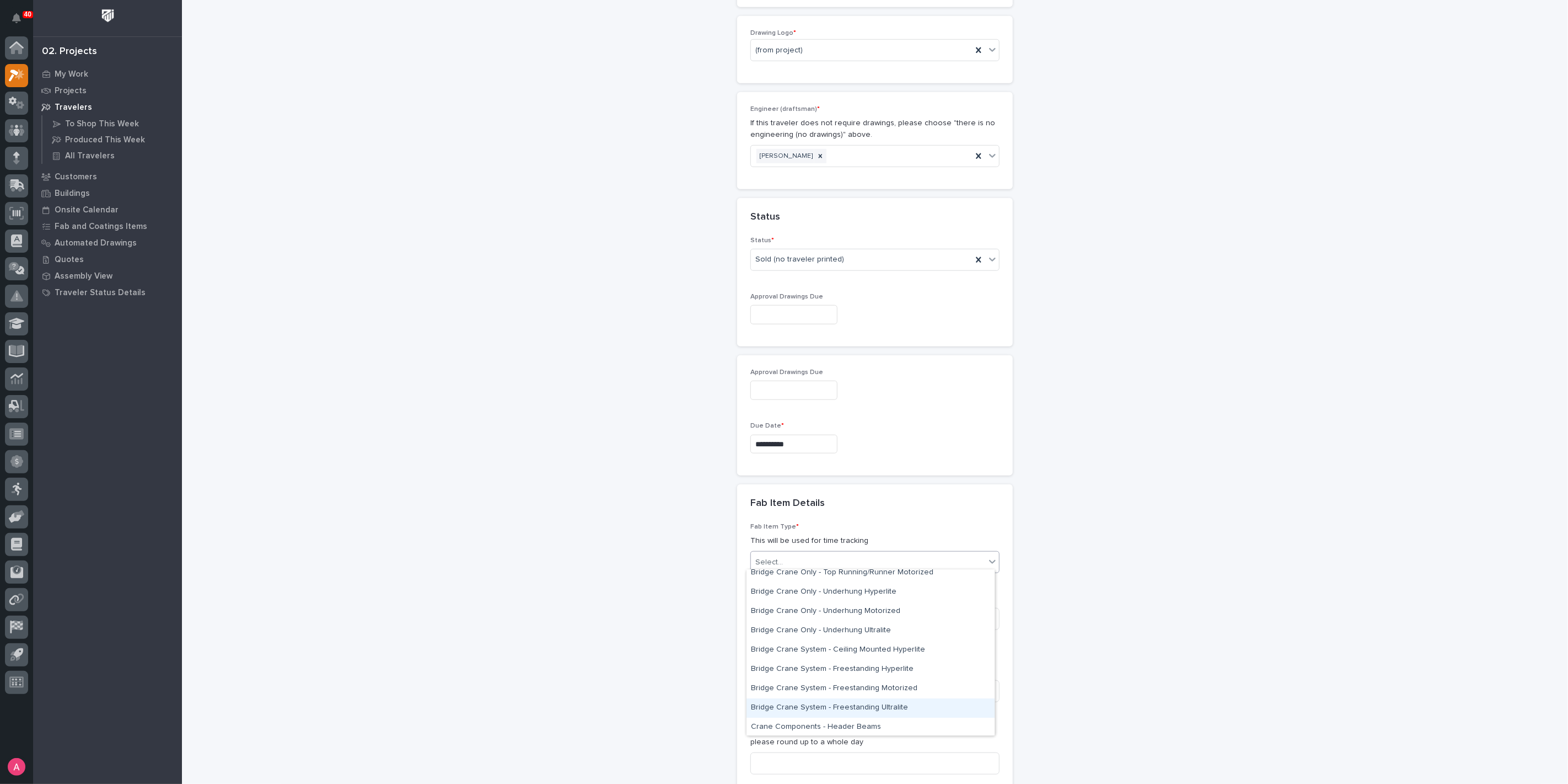
click at [841, 701] on div "Bridge Crane System - Freestanding Ultralite" at bounding box center [870, 708] width 248 height 19
click at [817, 624] on input at bounding box center [875, 618] width 249 height 22
type input "1"
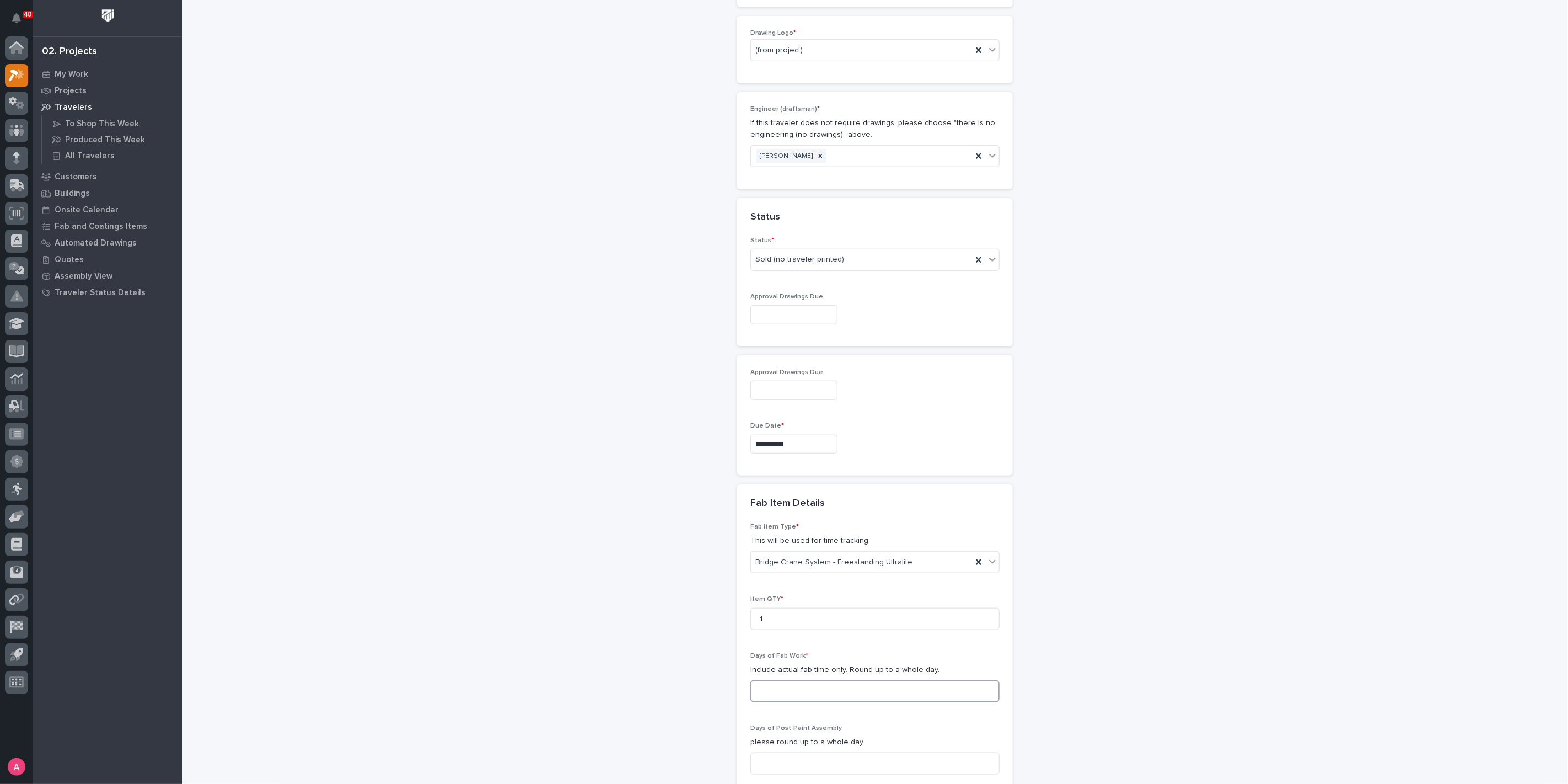
click at [804, 693] on input at bounding box center [875, 691] width 249 height 22
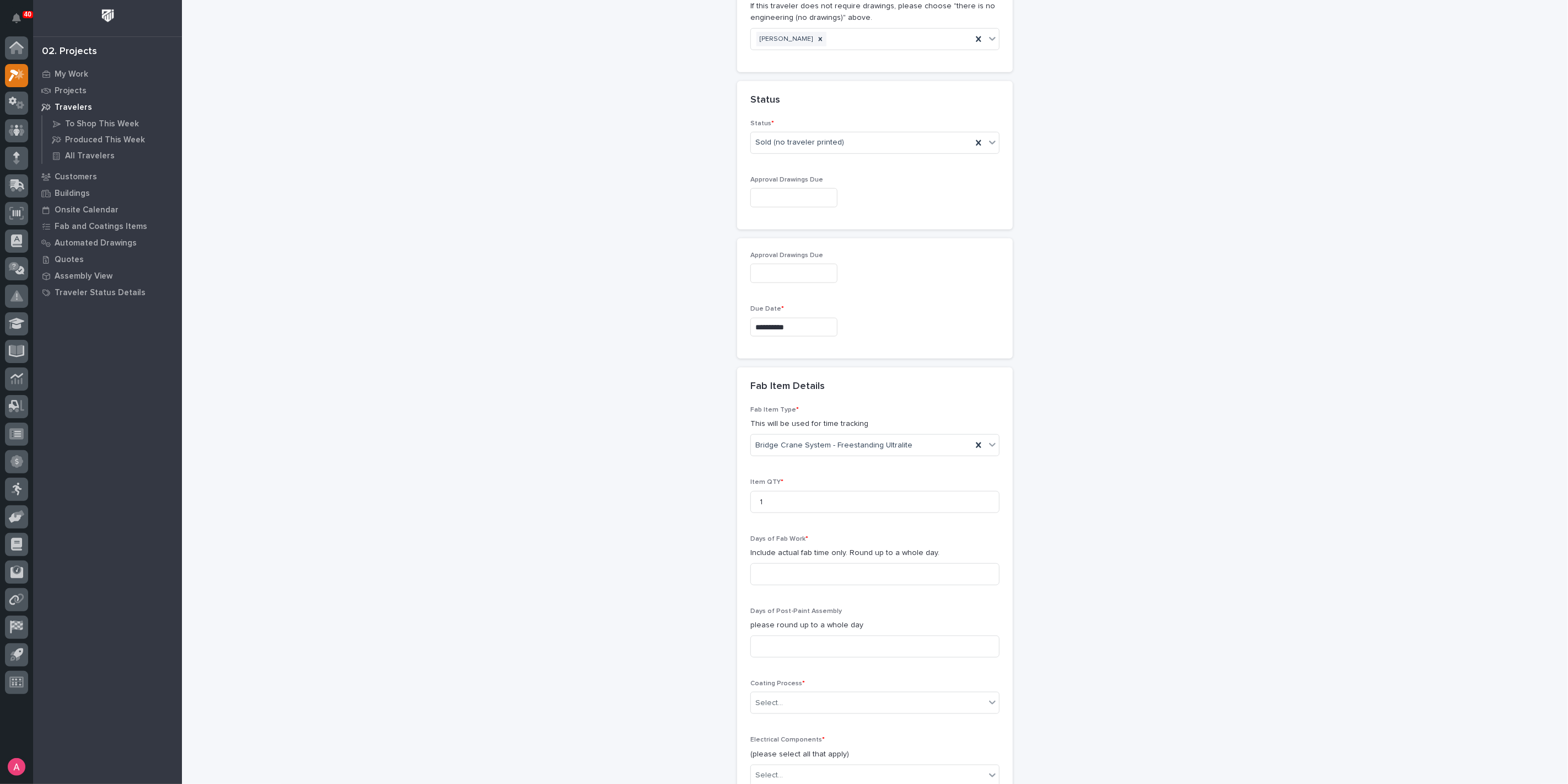
scroll to position [843, 0]
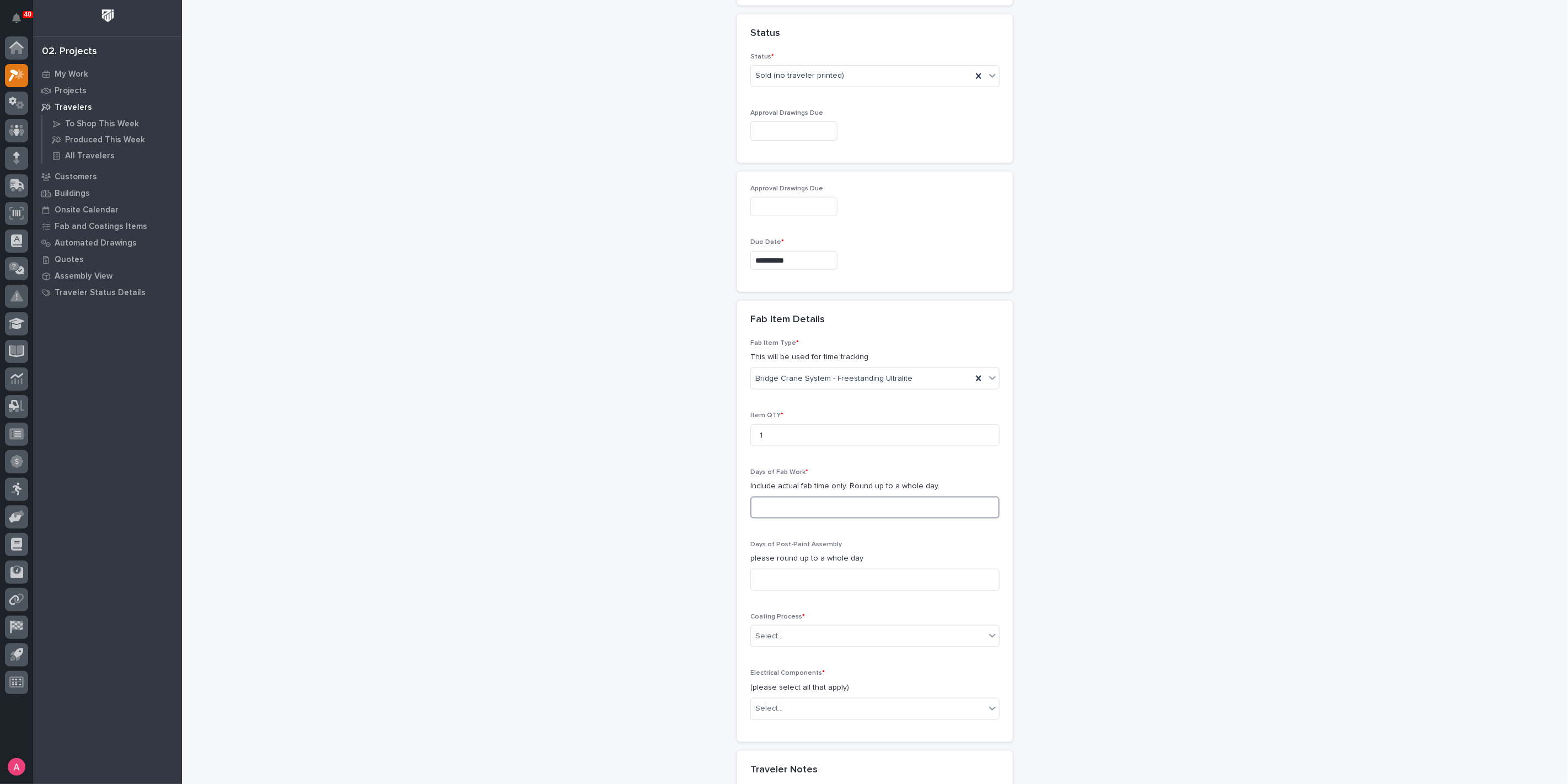
click at [819, 506] on input at bounding box center [875, 507] width 249 height 22
type input "2"
type input "1"
click at [805, 627] on div "Select..." at bounding box center [868, 636] width 234 height 18
click at [803, 673] on div "In-House Paint/Powder" at bounding box center [870, 673] width 248 height 19
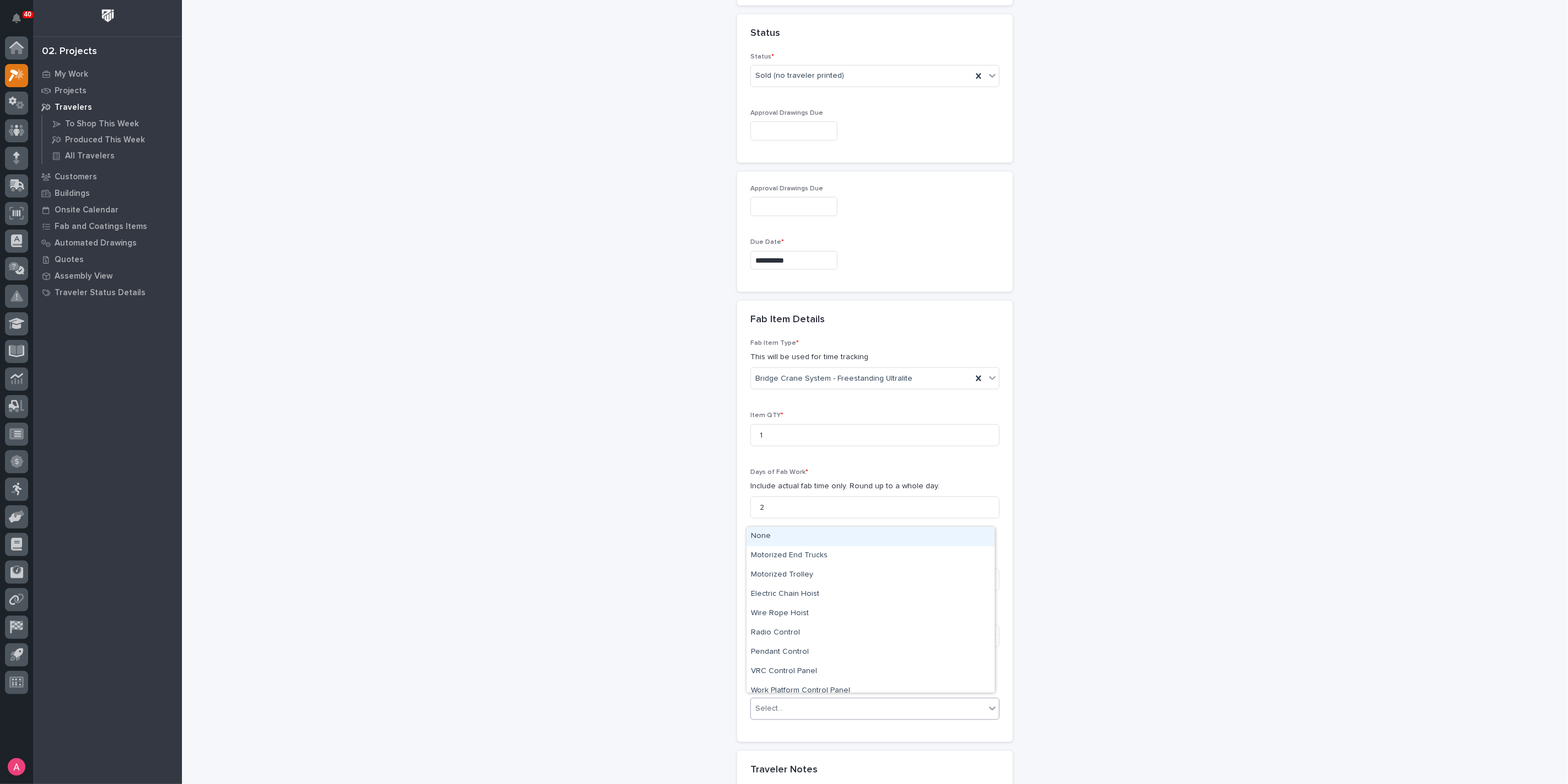
click at [799, 705] on div "Select..." at bounding box center [868, 708] width 234 height 18
click at [800, 595] on div "Electric Chain Hoist" at bounding box center [870, 595] width 248 height 19
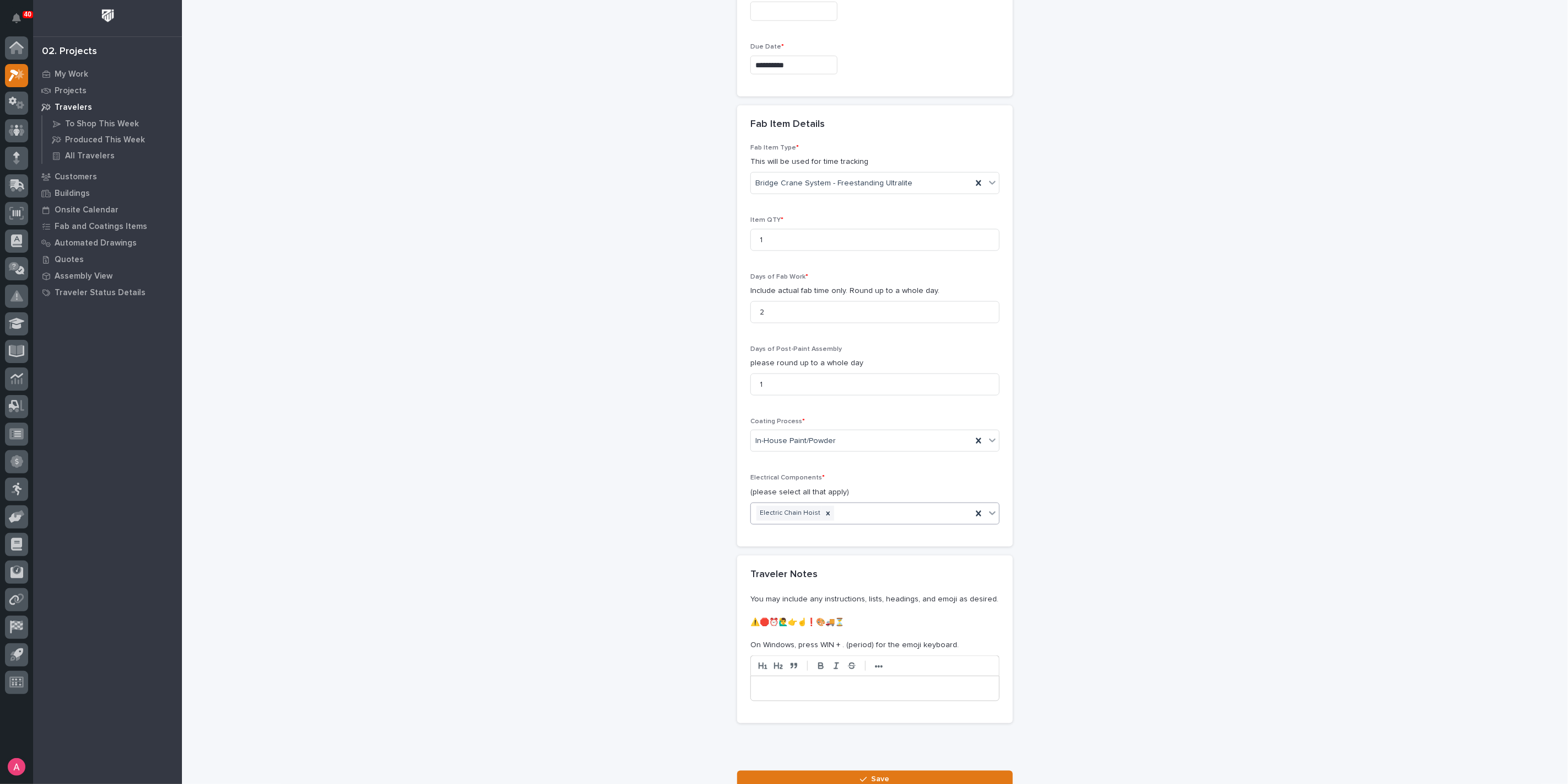
scroll to position [1088, 0]
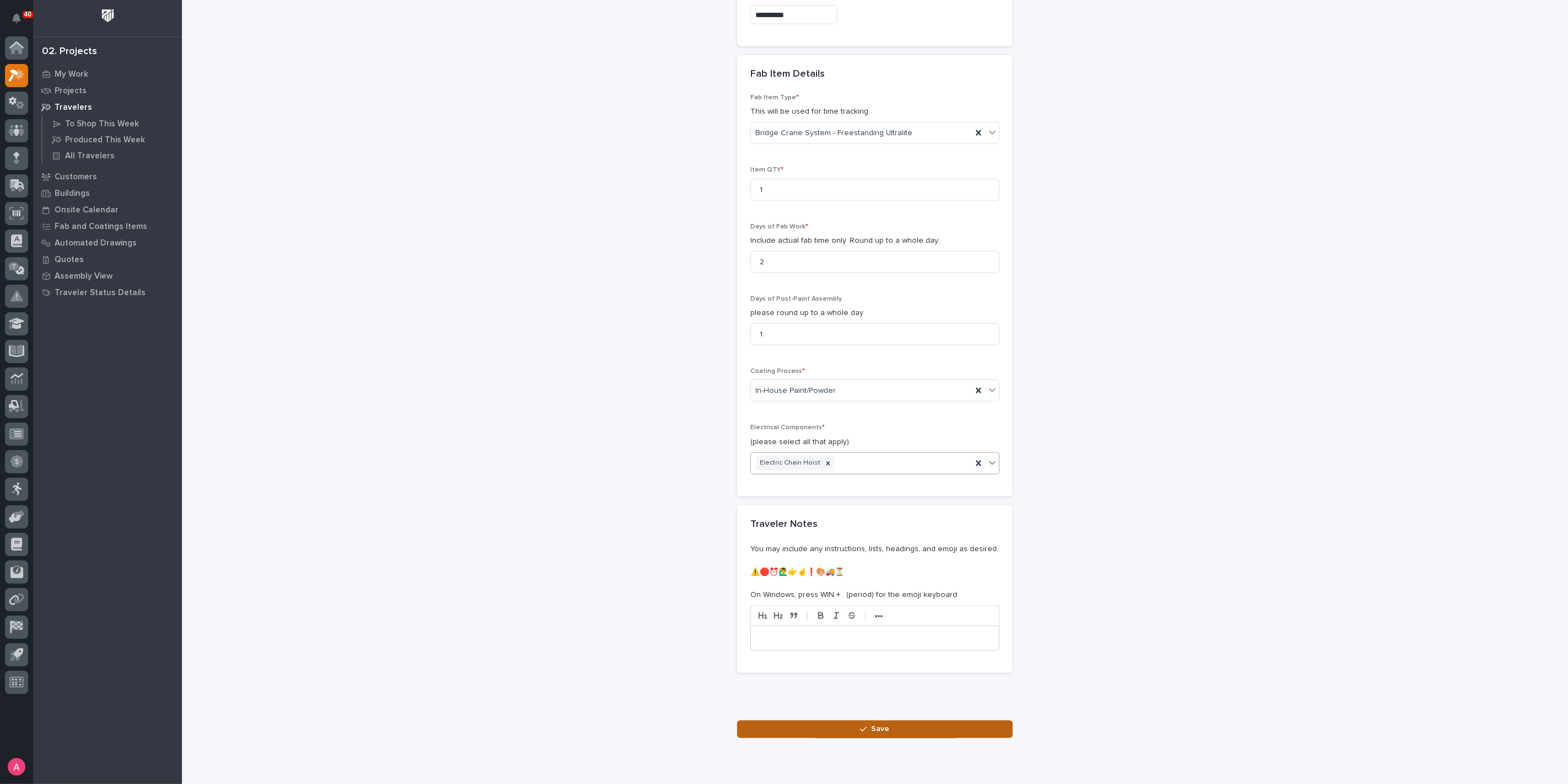
click at [840, 723] on button "Save" at bounding box center [875, 729] width 276 height 18
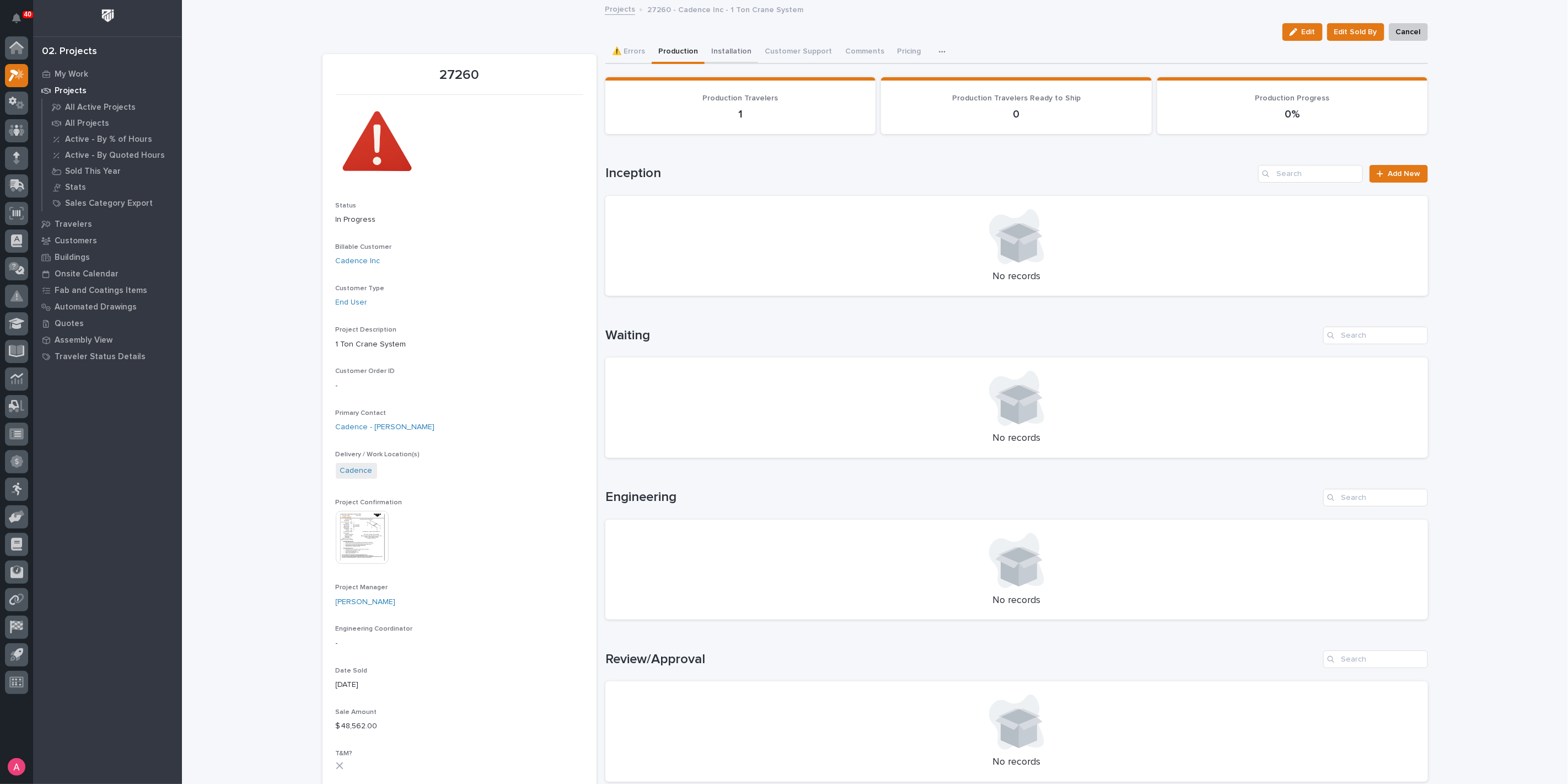
click at [723, 56] on button "Installation" at bounding box center [731, 52] width 53 height 23
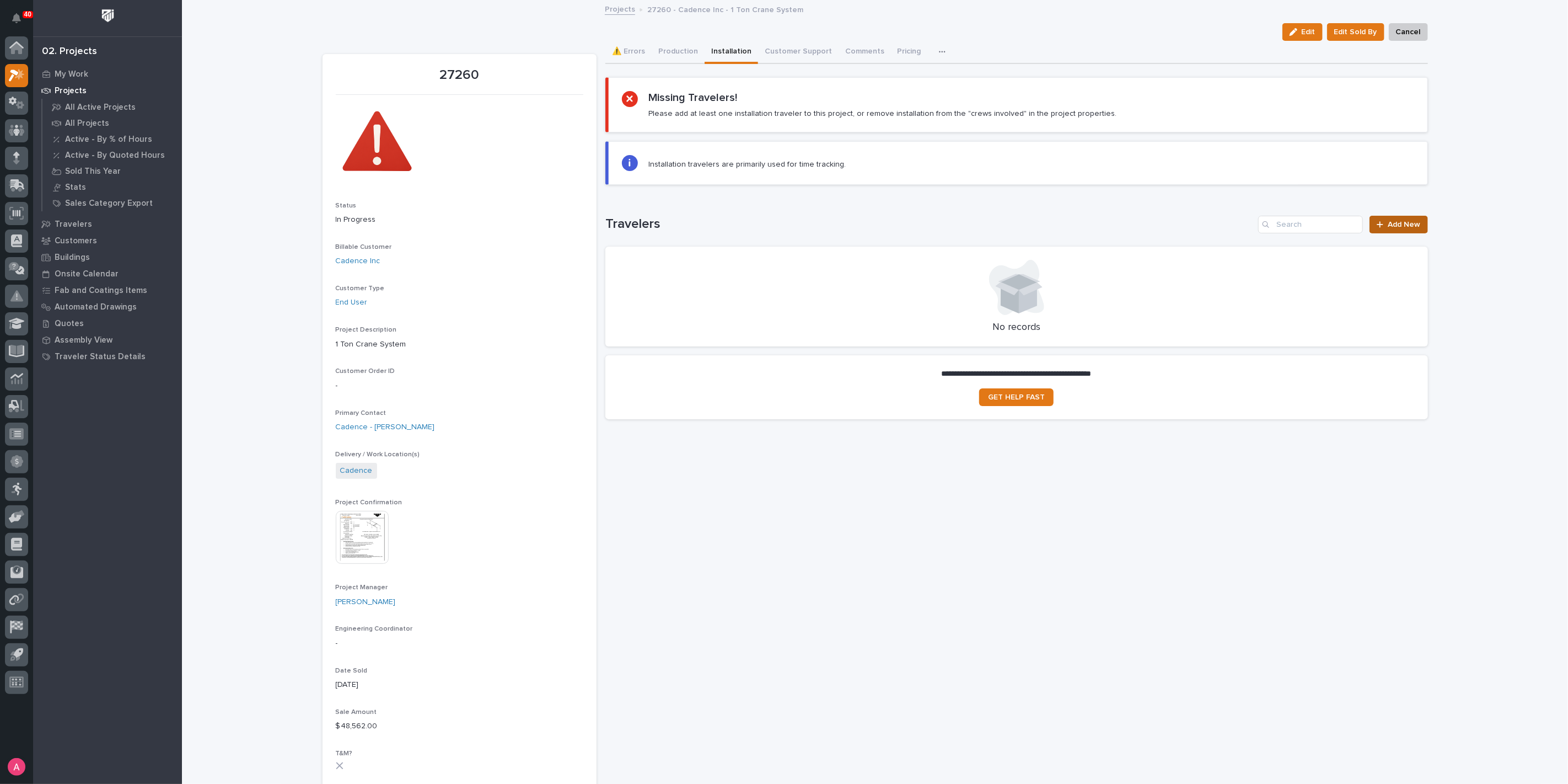
click at [1401, 221] on span "Add New" at bounding box center [1404, 225] width 32 height 8
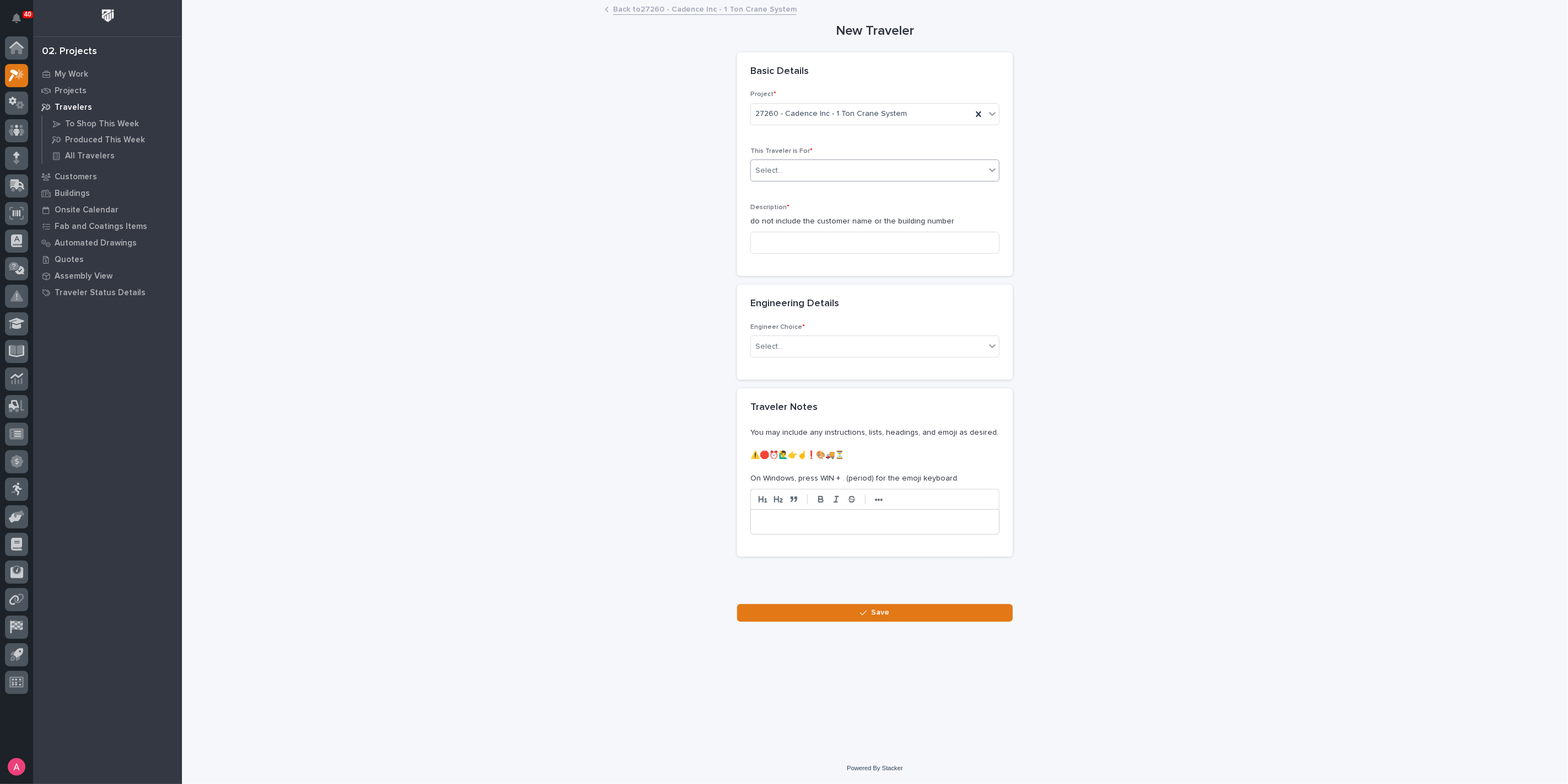
click at [853, 171] on div "Select..." at bounding box center [868, 170] width 234 height 18
click at [823, 207] on div "Installation" at bounding box center [875, 210] width 248 height 19
click at [823, 232] on input at bounding box center [875, 243] width 249 height 22
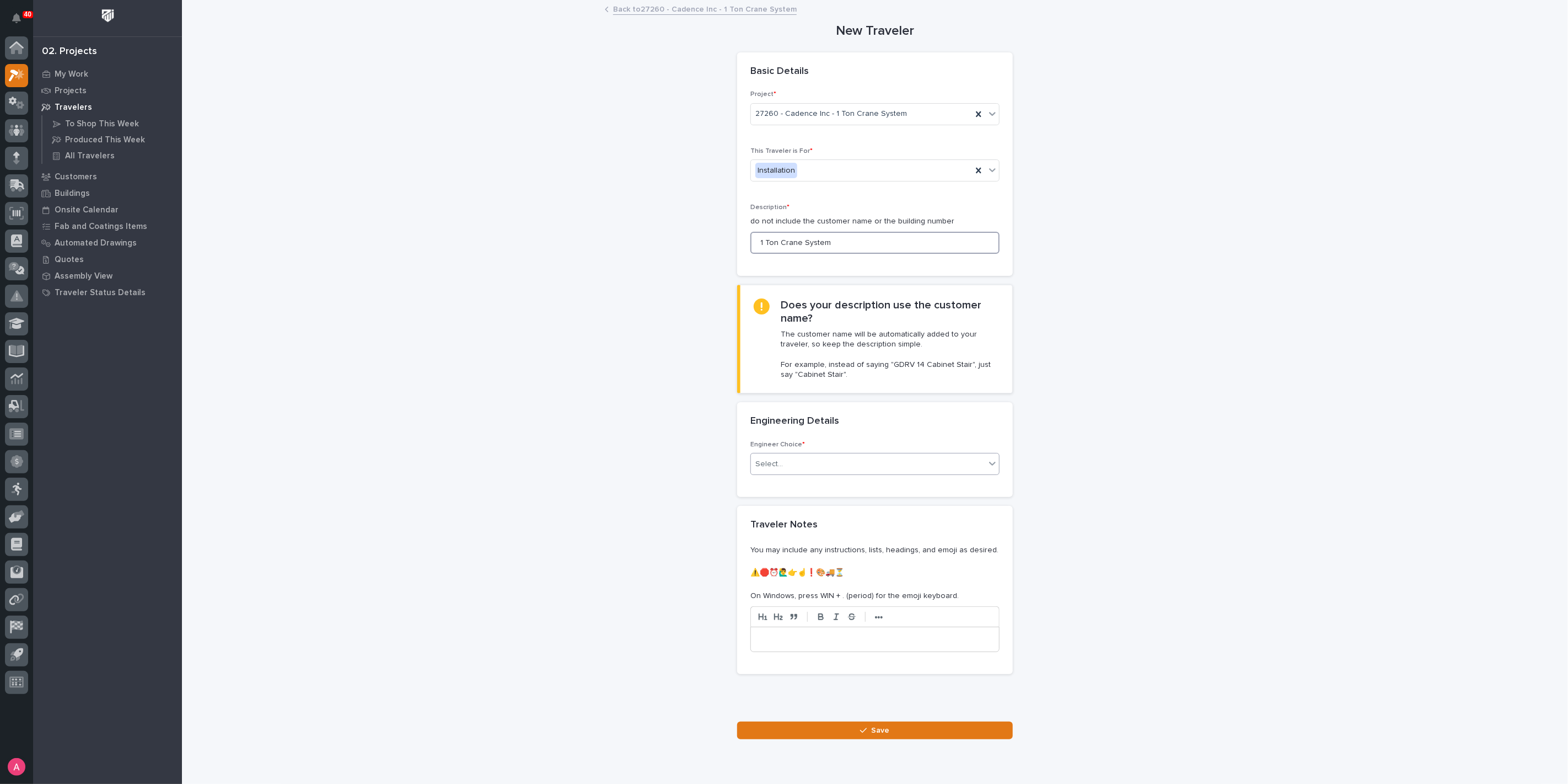
type input "1 Ton Crane System"
click at [804, 457] on div "Select..." at bounding box center [868, 463] width 234 height 18
click at [796, 530] on div "I know who will draw this" at bounding box center [870, 522] width 248 height 19
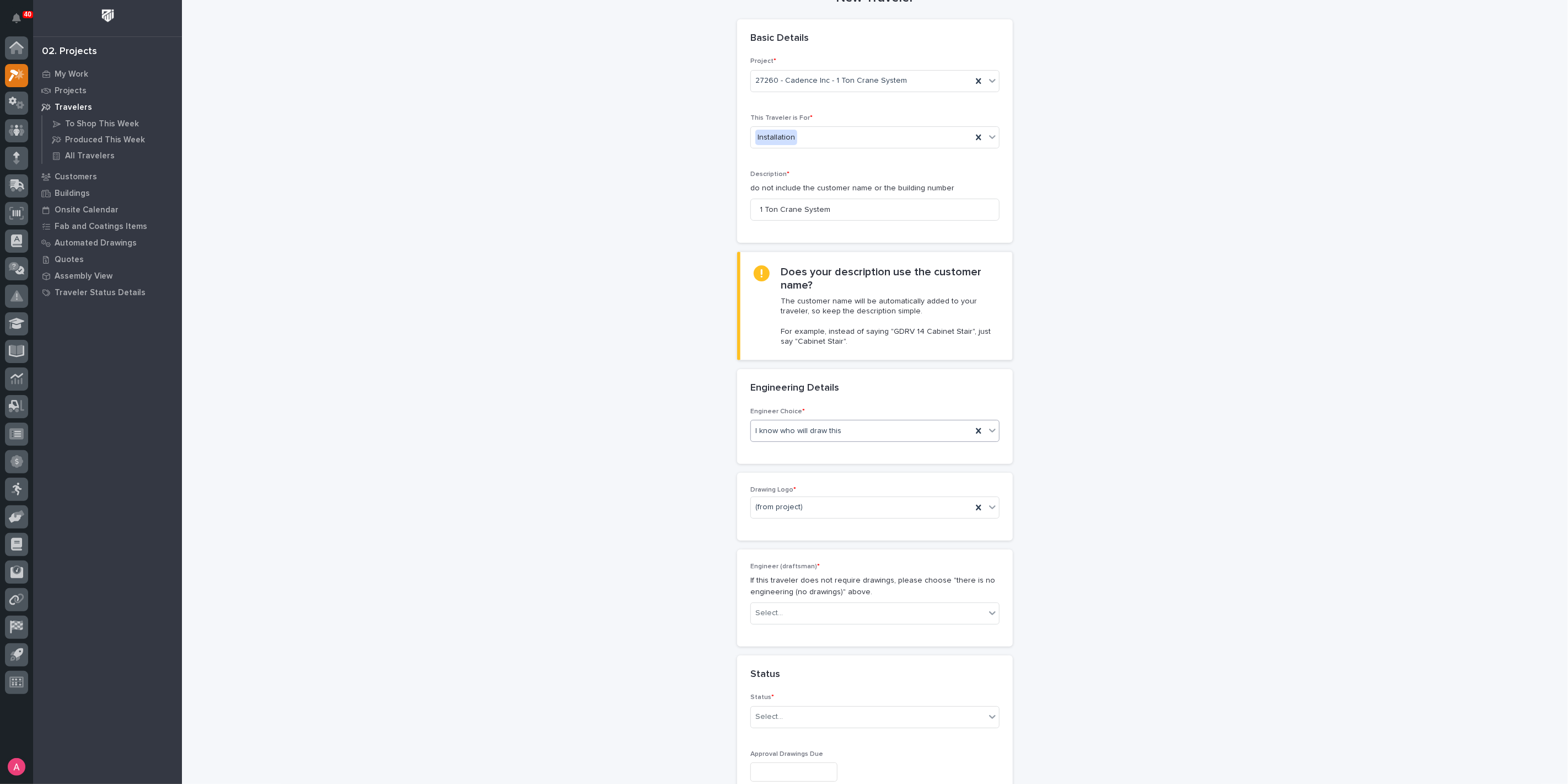
scroll to position [61, 0]
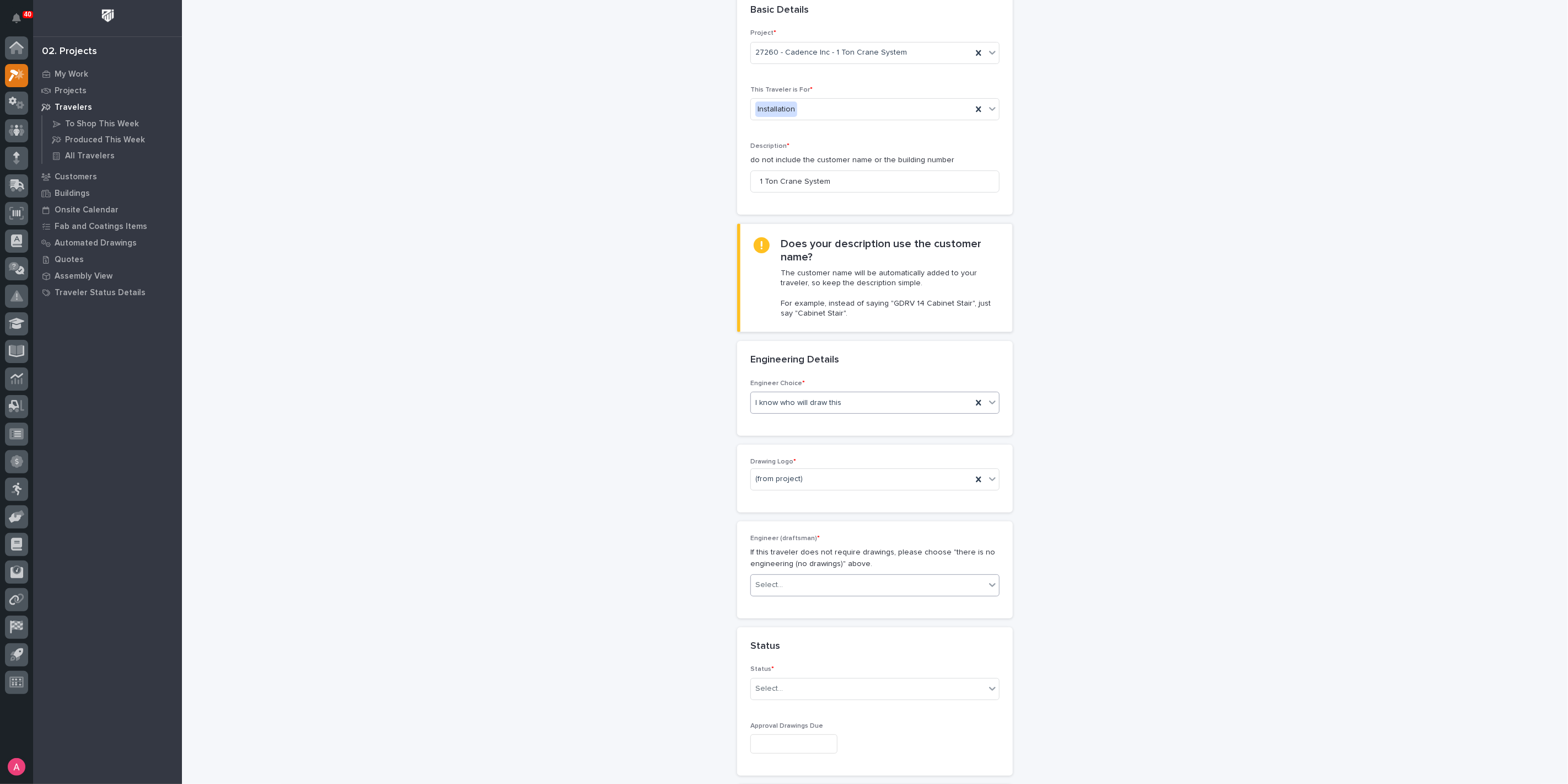
click at [780, 578] on div "Select..." at bounding box center [868, 584] width 234 height 18
click at [784, 622] on div "[PERSON_NAME]" at bounding box center [870, 623] width 248 height 19
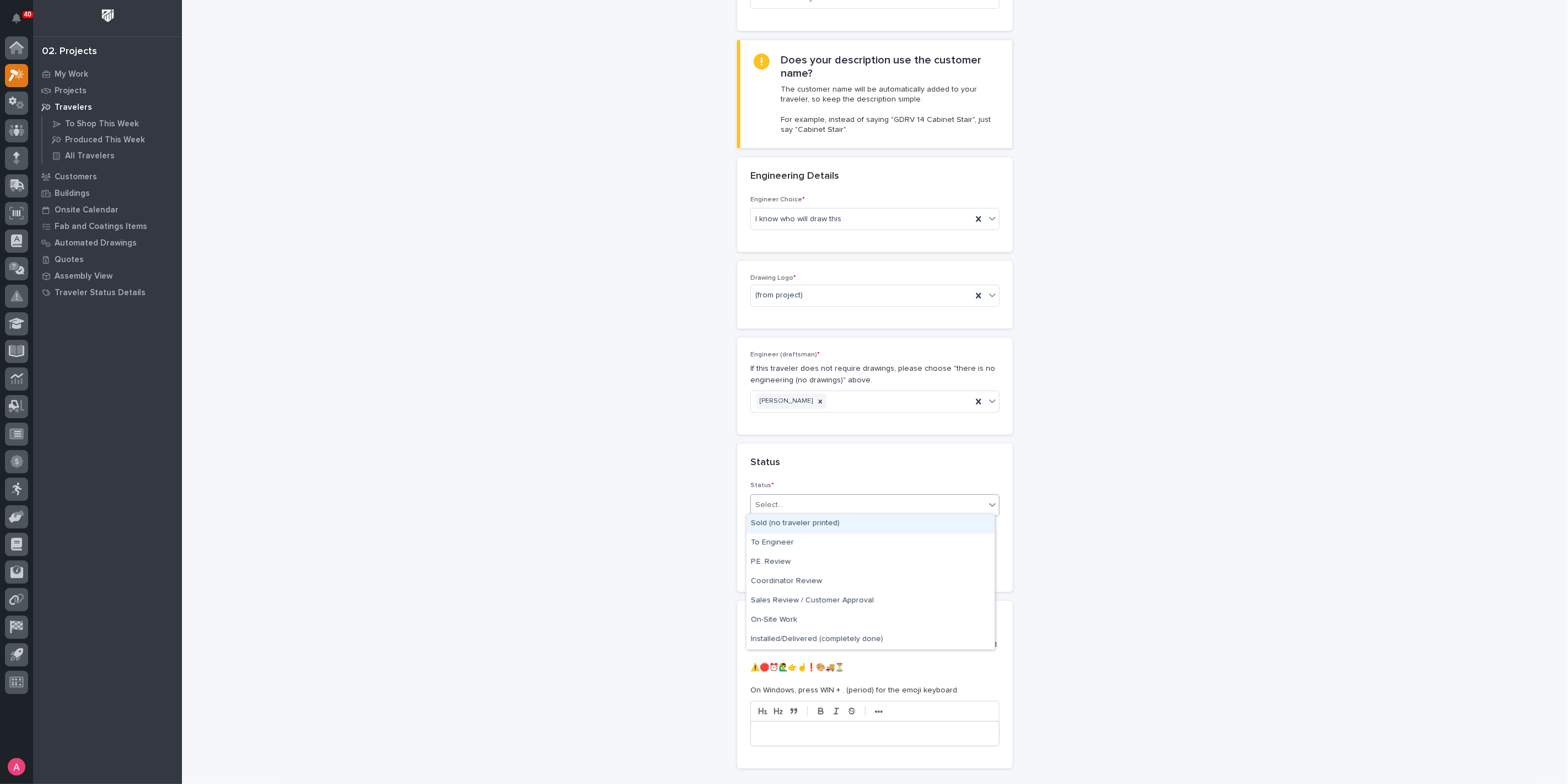
click at [761, 504] on div "Select..." at bounding box center [769, 505] width 28 height 11
click at [780, 525] on div "Sold (no traveler printed)" at bounding box center [870, 524] width 248 height 19
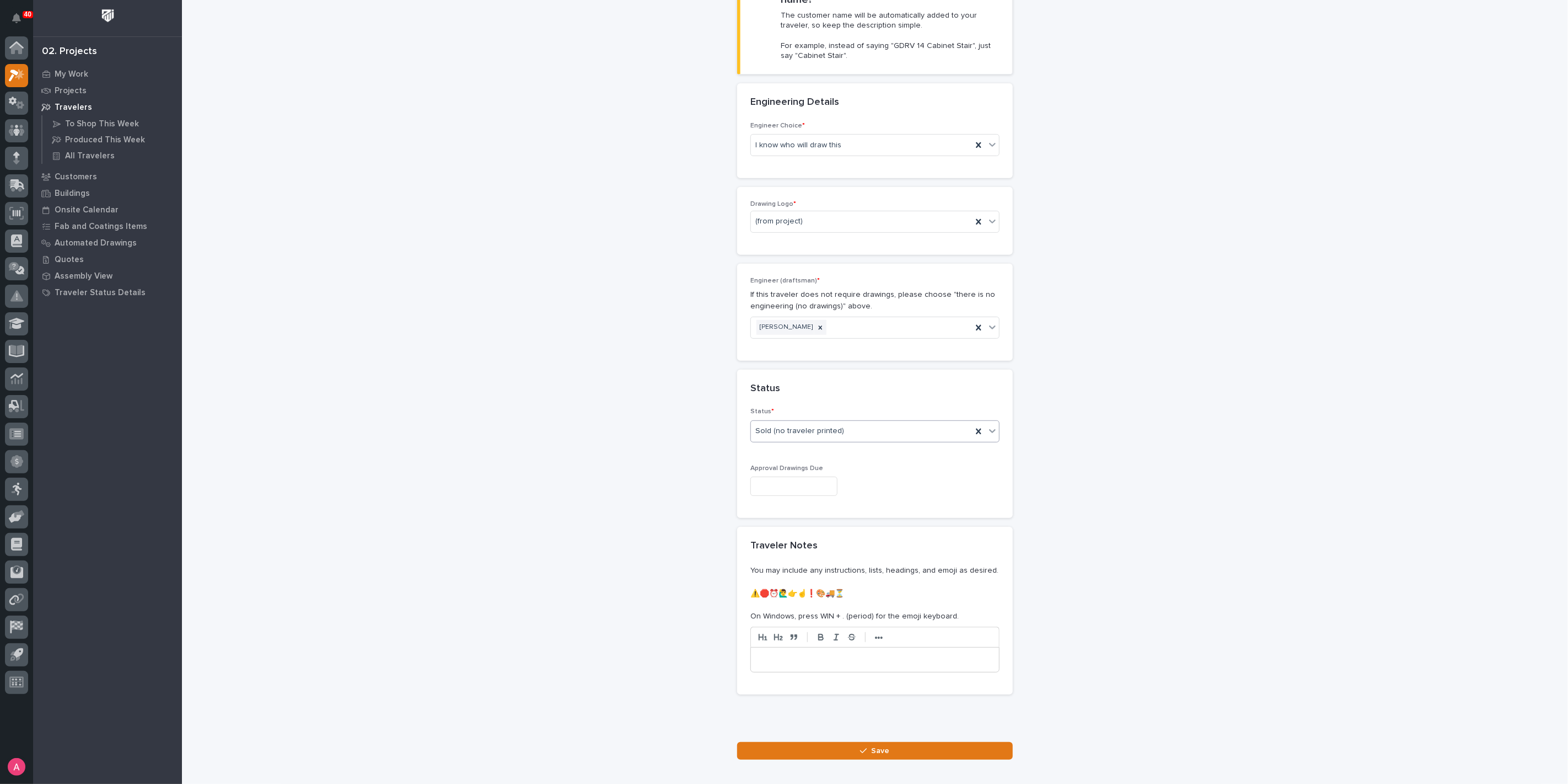
scroll to position [378, 0]
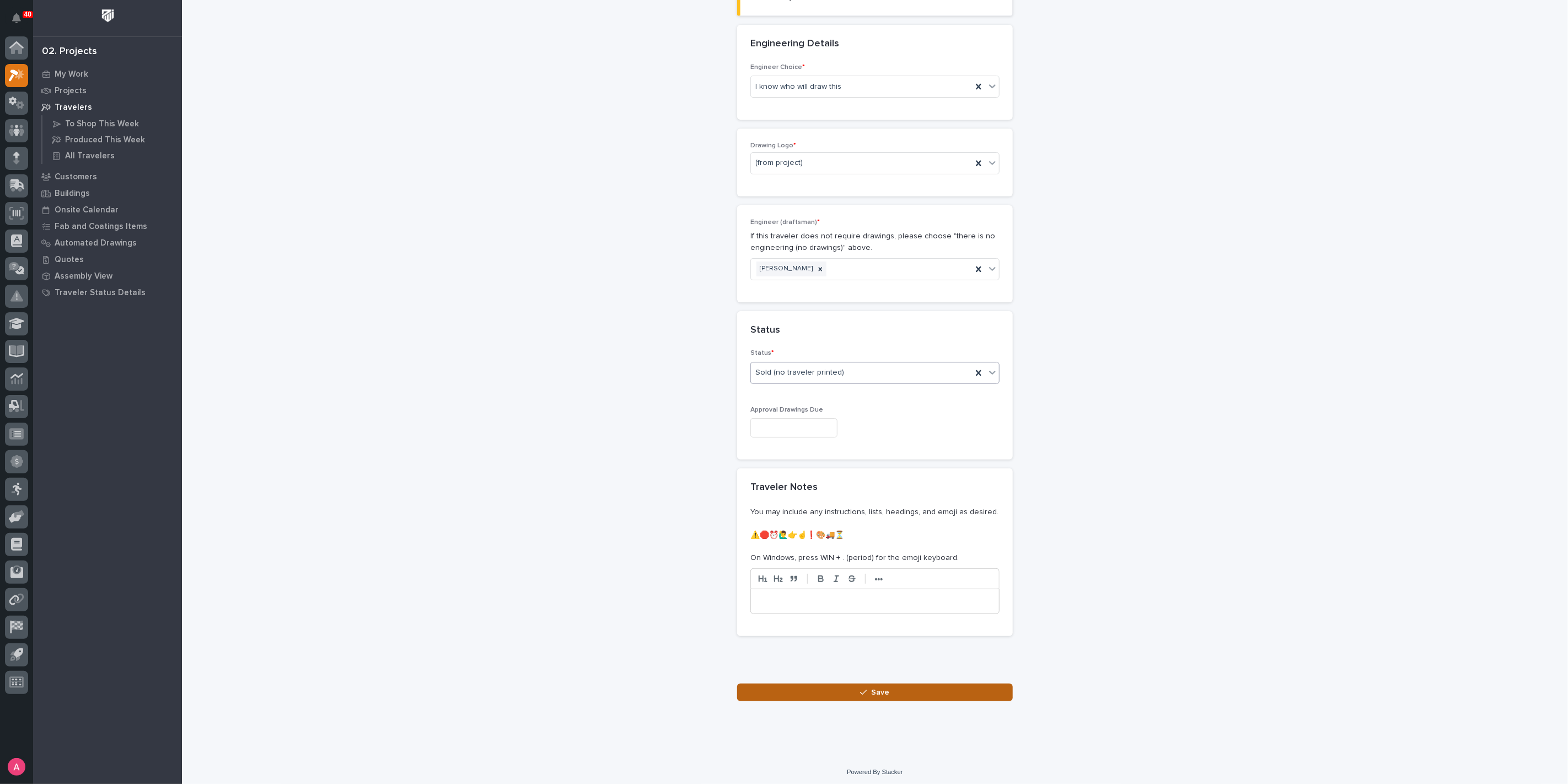
click at [854, 689] on button "Save" at bounding box center [875, 693] width 276 height 18
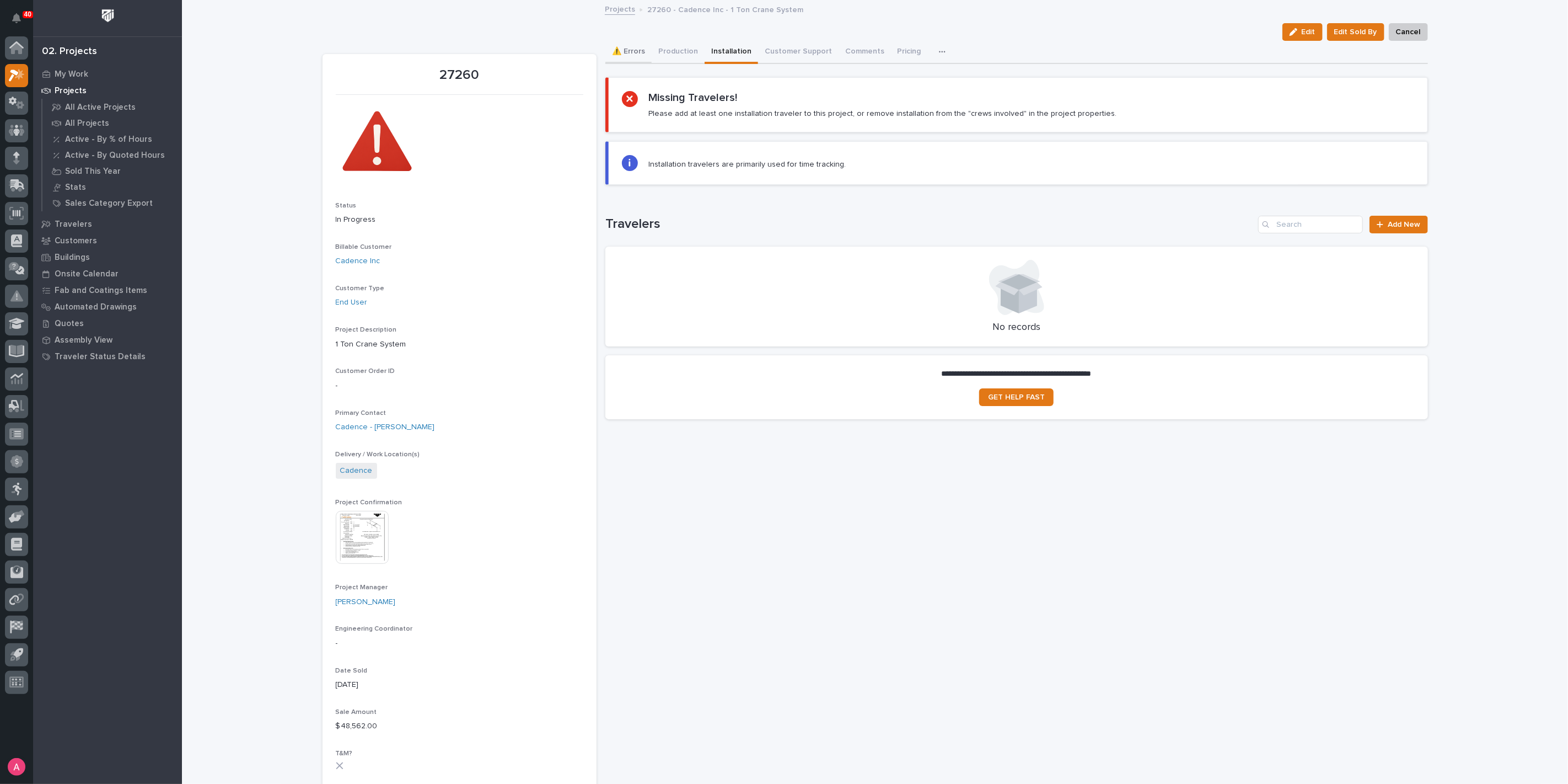
click at [620, 50] on button "⚠️ Errors" at bounding box center [629, 52] width 47 height 23
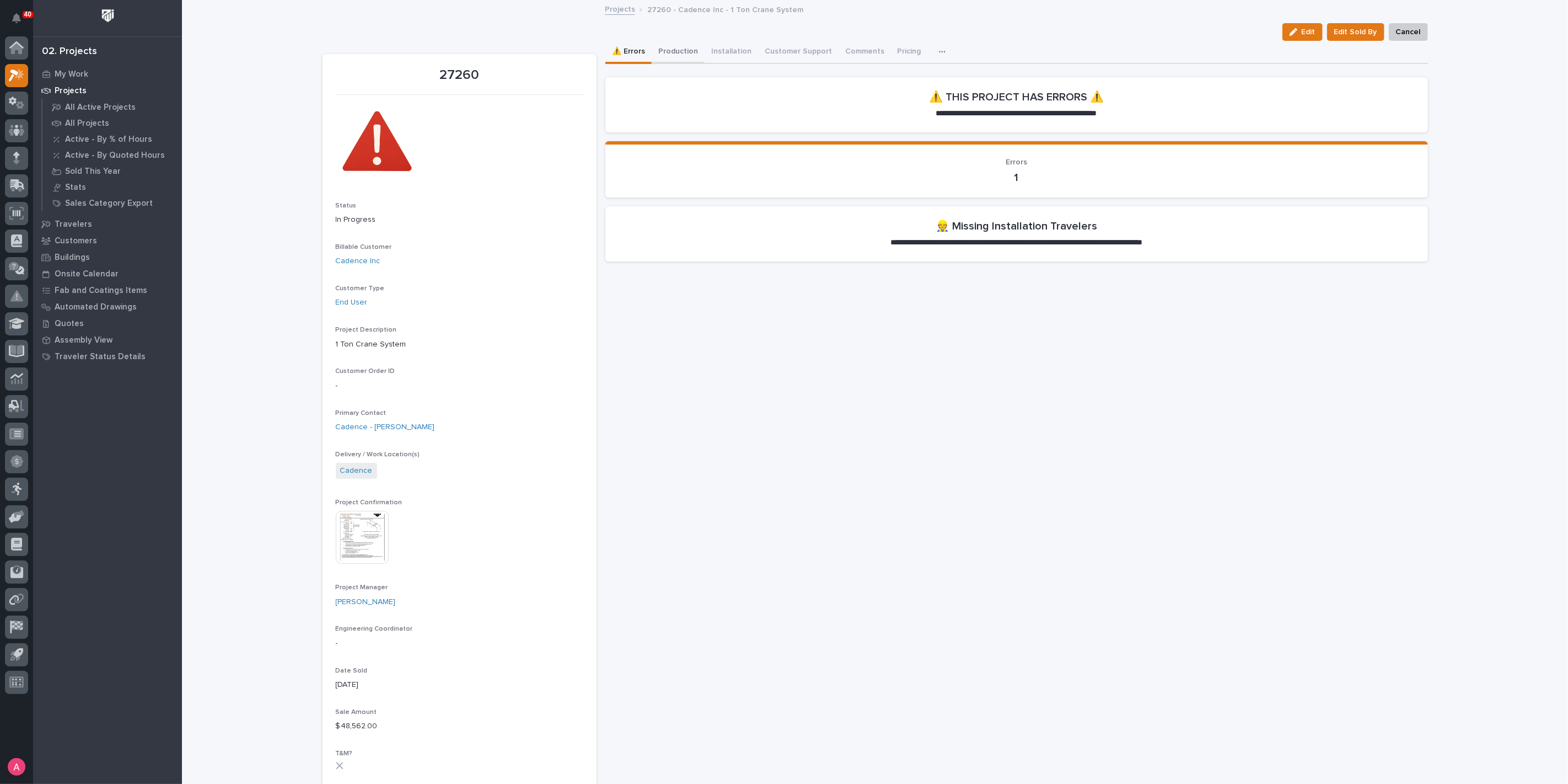
click at [671, 50] on button "Production" at bounding box center [679, 52] width 53 height 23
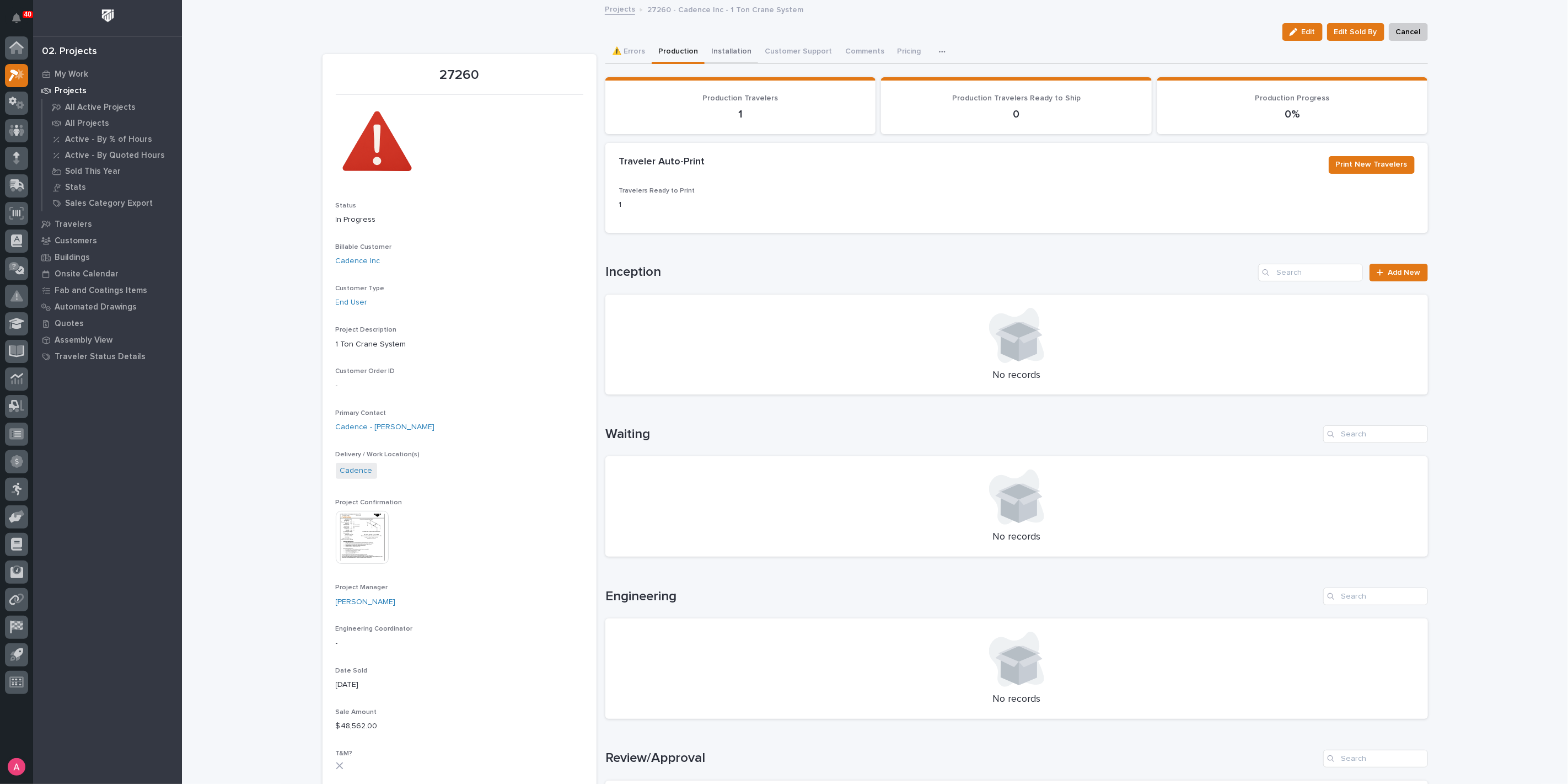
click at [729, 48] on button "Installation" at bounding box center [731, 52] width 53 height 23
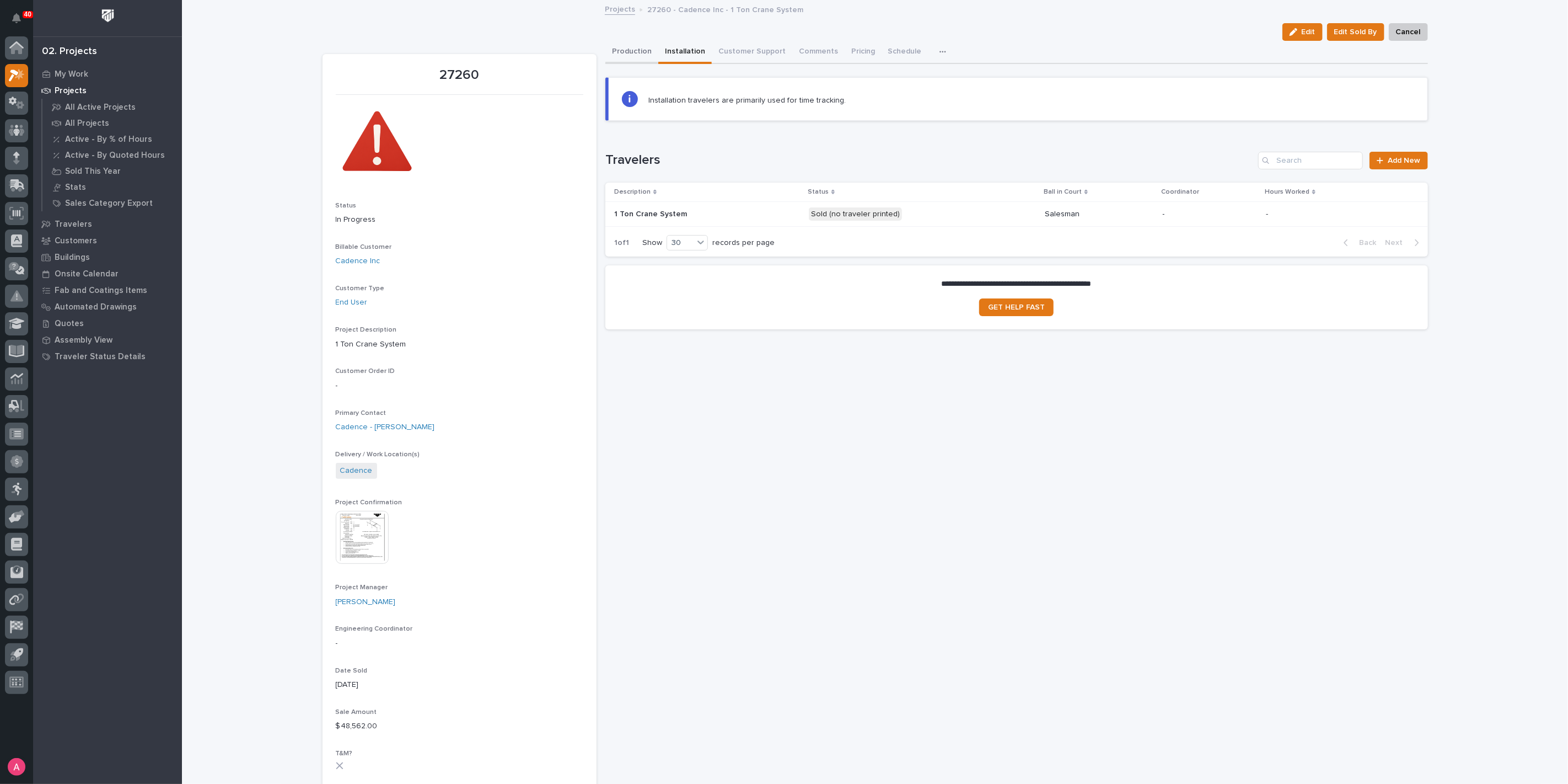
click at [636, 49] on button "Production" at bounding box center [632, 52] width 53 height 23
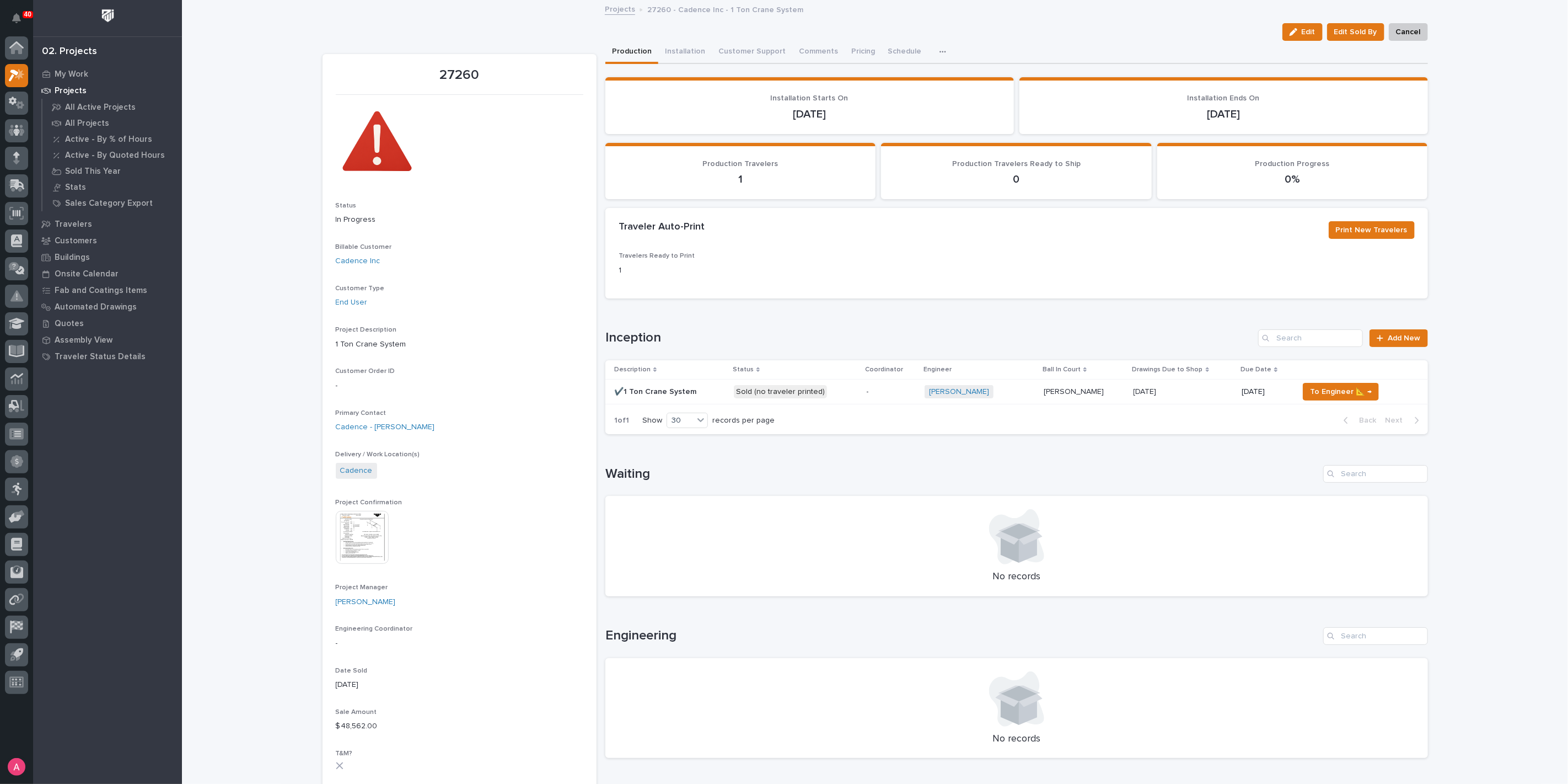
click at [842, 395] on p "Sold (no traveler printed)" at bounding box center [796, 392] width 124 height 13
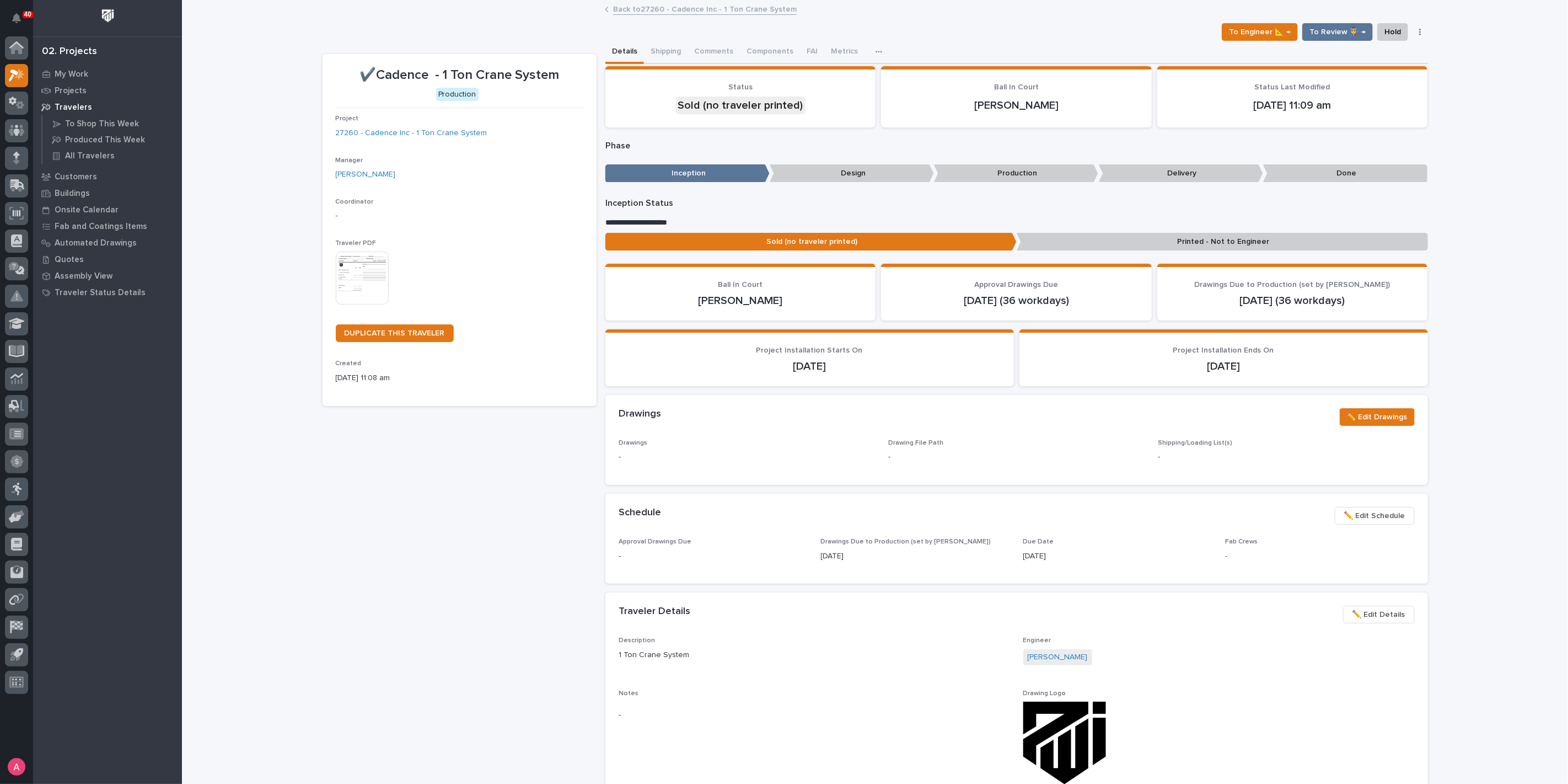
click at [362, 278] on img at bounding box center [362, 278] width 53 height 53
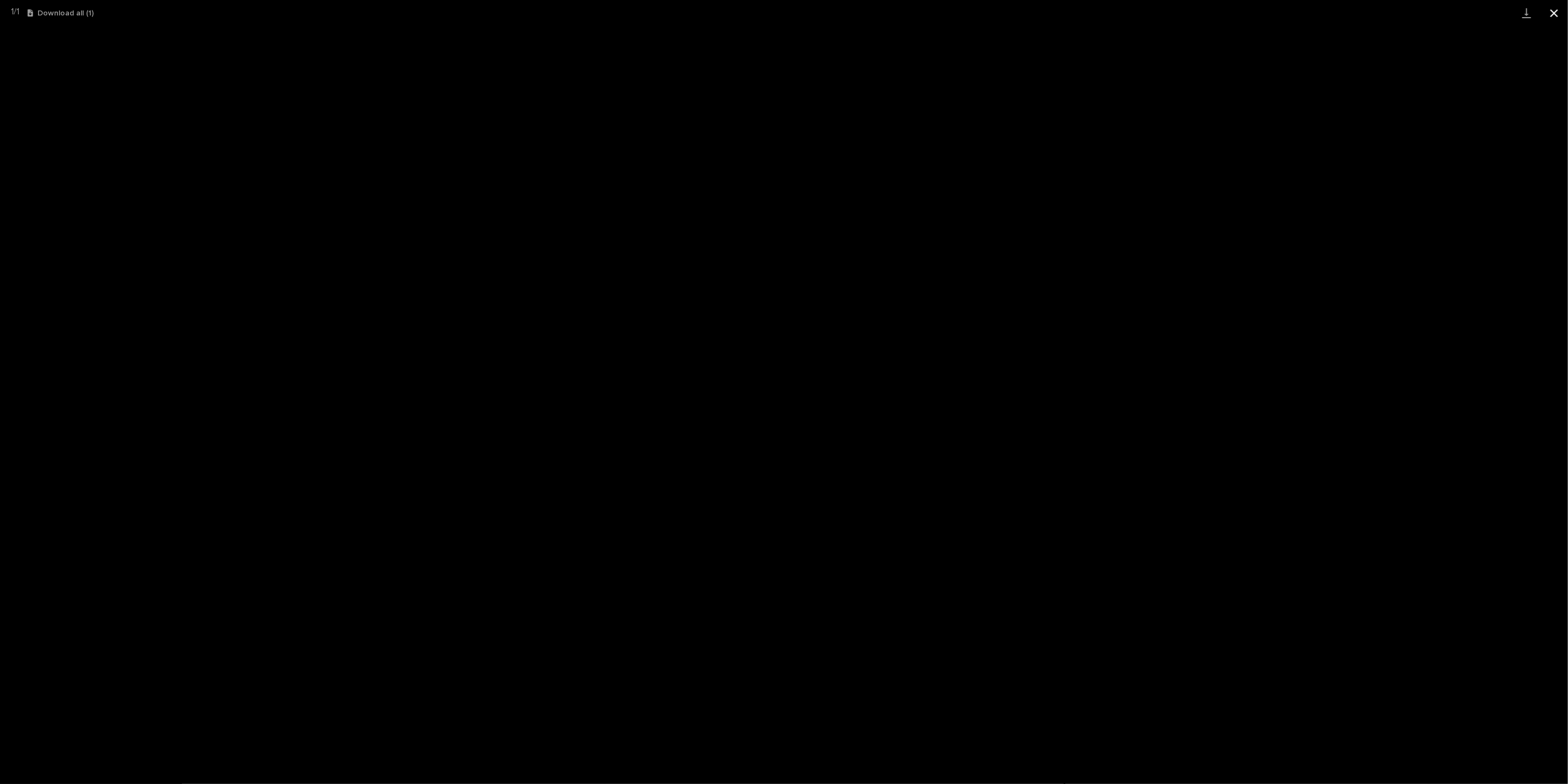
click at [1558, 10] on button "Close gallery" at bounding box center [1554, 12] width 28 height 26
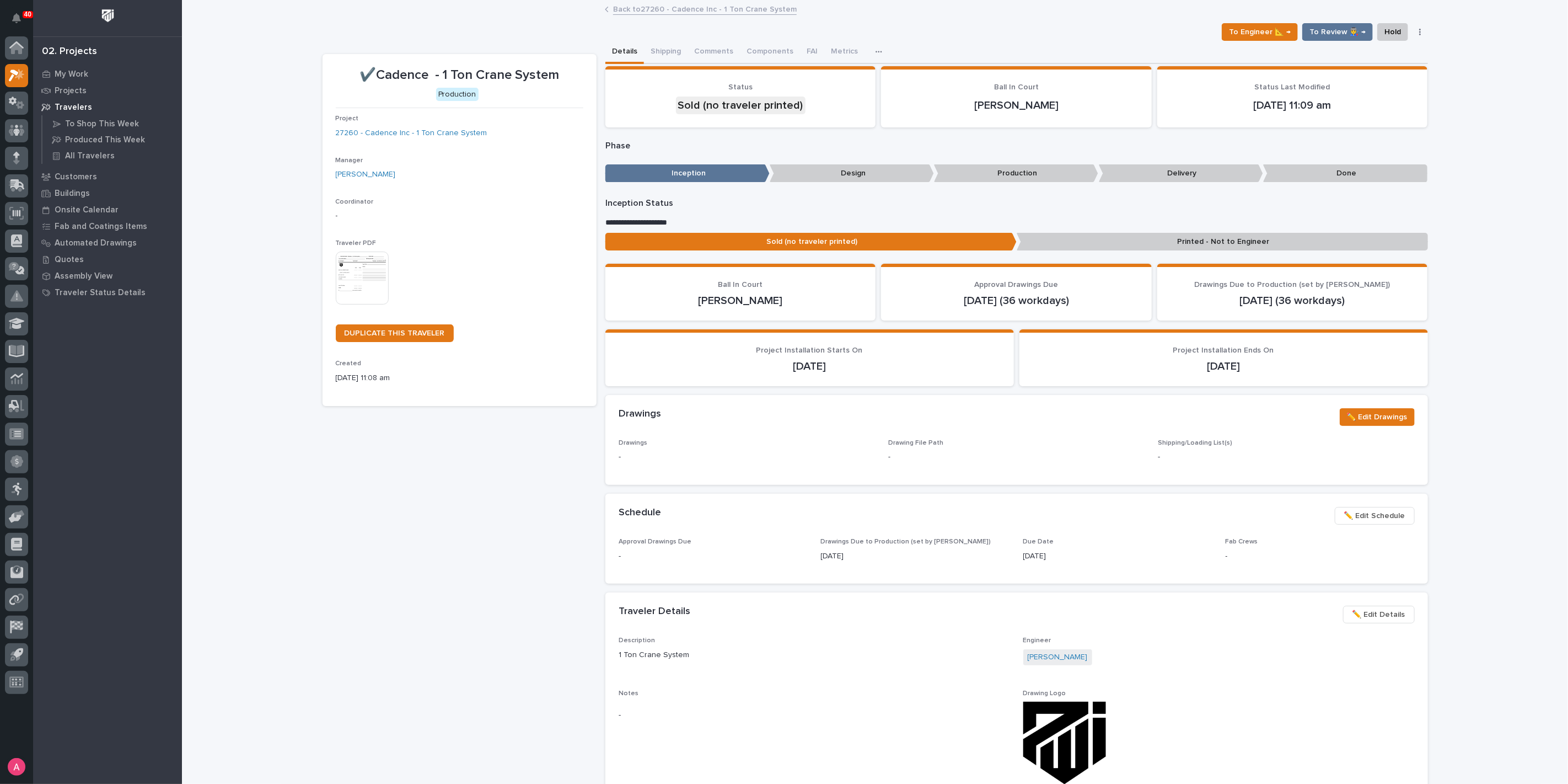
click at [1249, 239] on p "Printed - Not to Engineer" at bounding box center [1222, 242] width 412 height 18
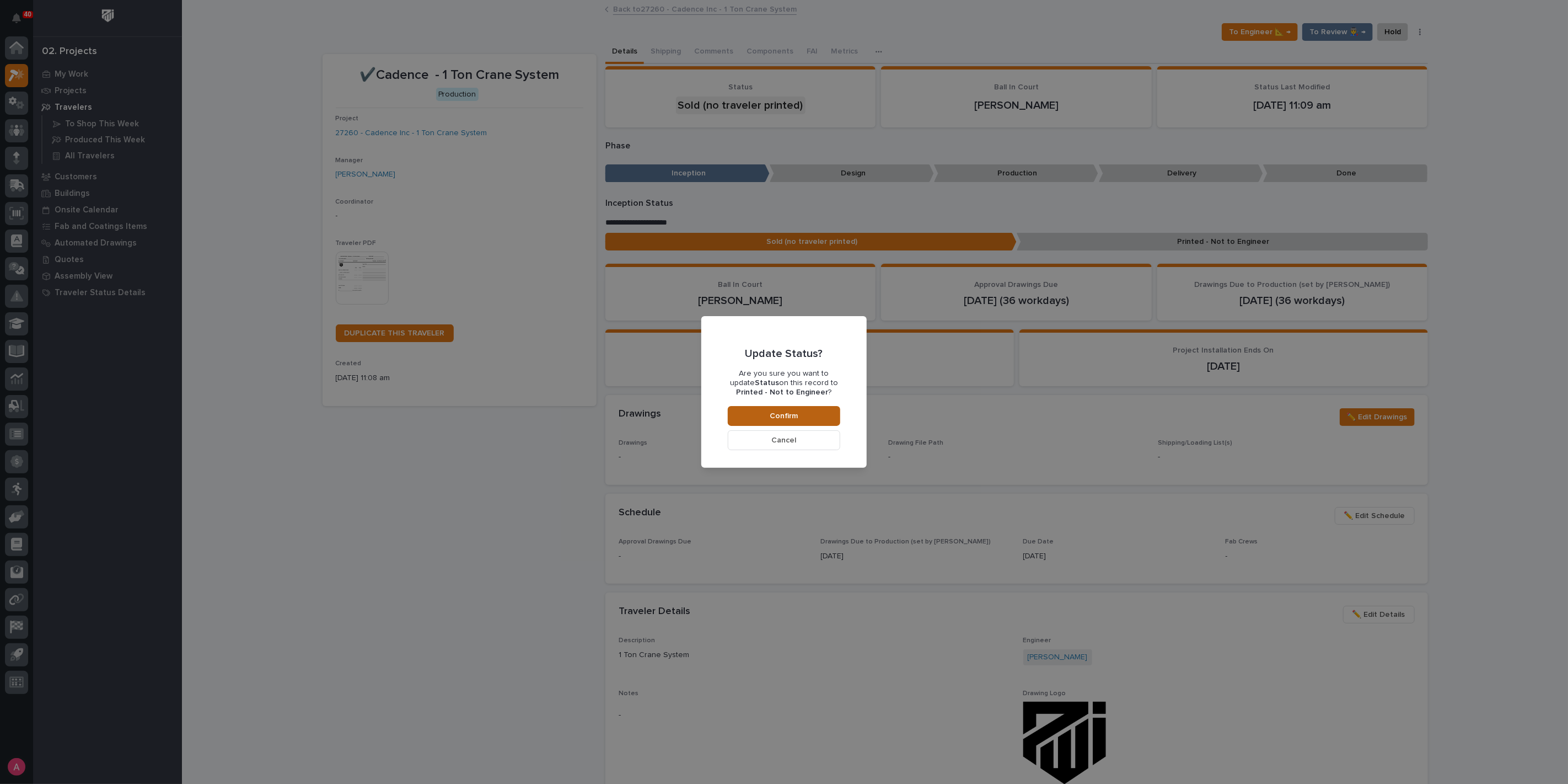
click at [762, 418] on button "Confirm" at bounding box center [784, 416] width 112 height 20
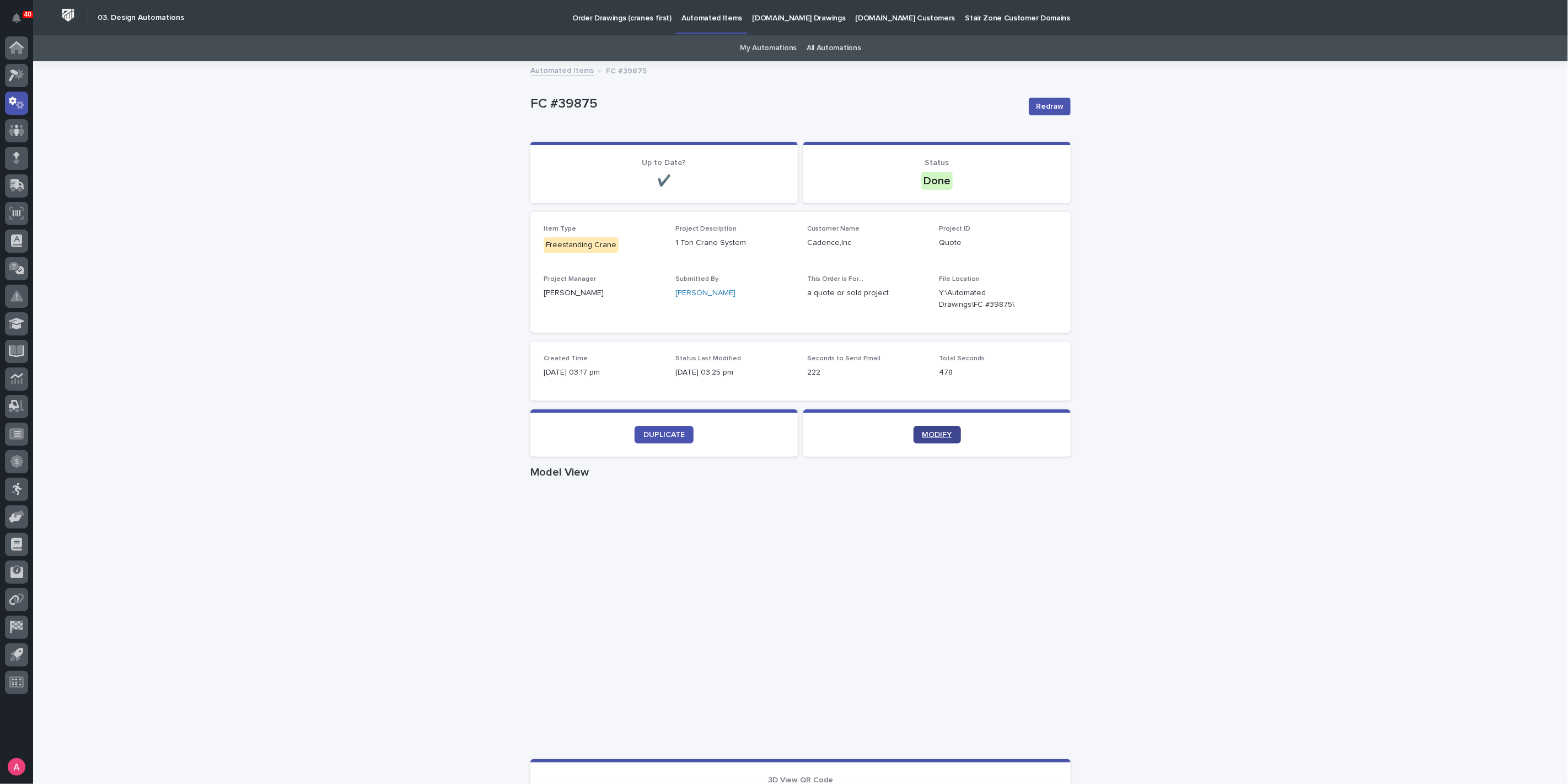
click at [927, 440] on link "MODIFY" at bounding box center [938, 435] width 48 height 18
click at [1040, 303] on icon "button" at bounding box center [1044, 299] width 8 height 9
